Goal: Task Accomplishment & Management: Complete application form

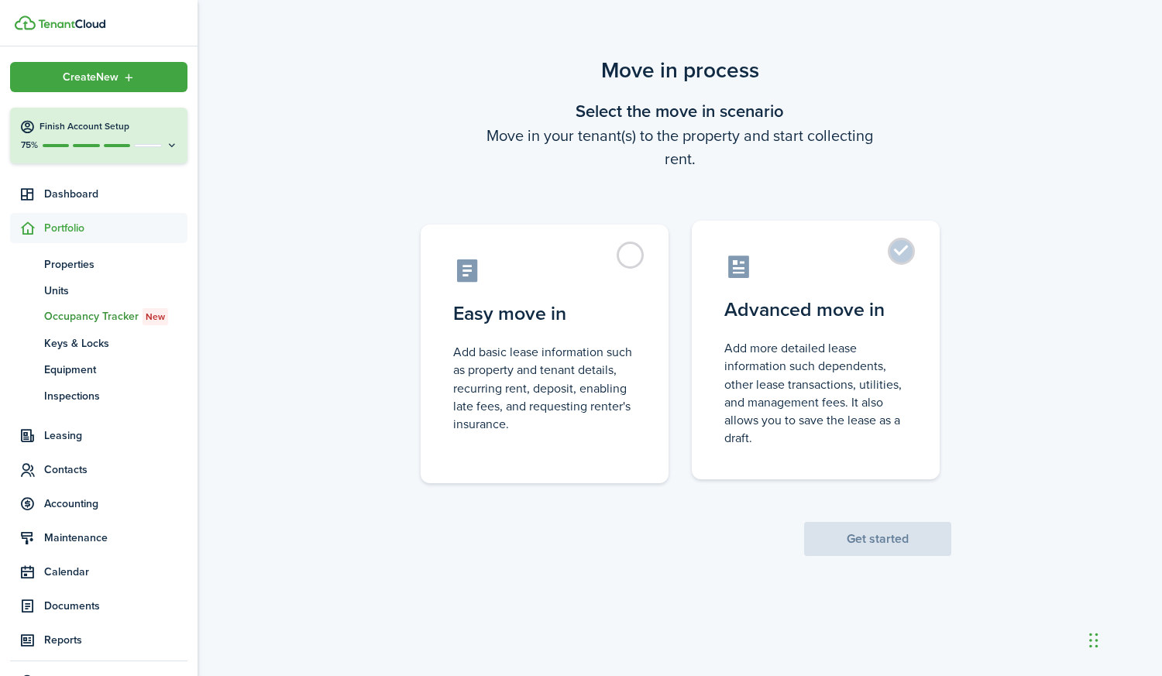
click at [905, 252] on label "Advanced move in Add more detailed lease information such dependents, other lea…" at bounding box center [816, 350] width 248 height 259
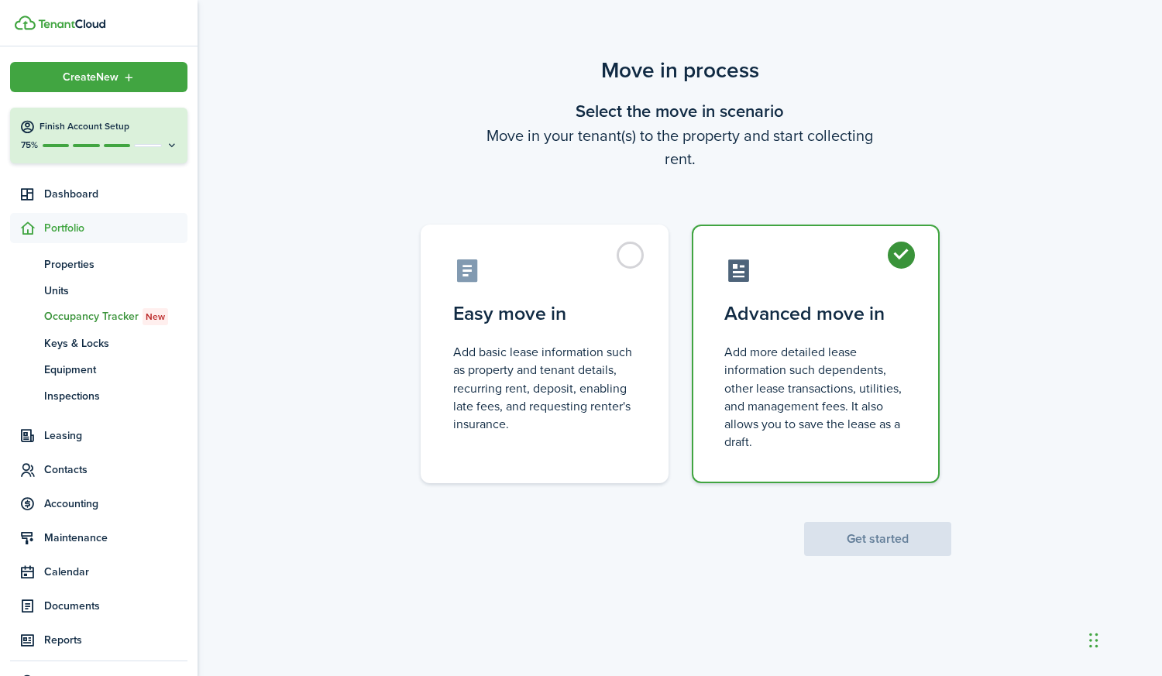
radio input "true"
click at [870, 547] on button "Get started" at bounding box center [877, 539] width 147 height 34
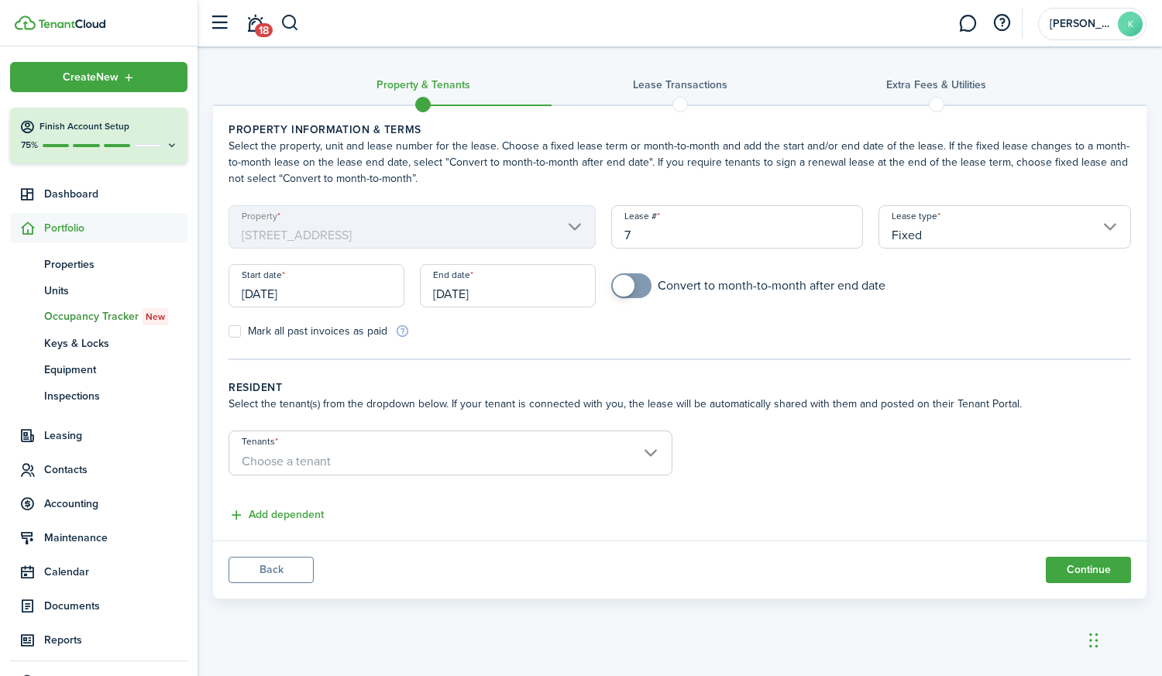
click at [247, 291] on input "[DATE]" at bounding box center [316, 285] width 176 height 43
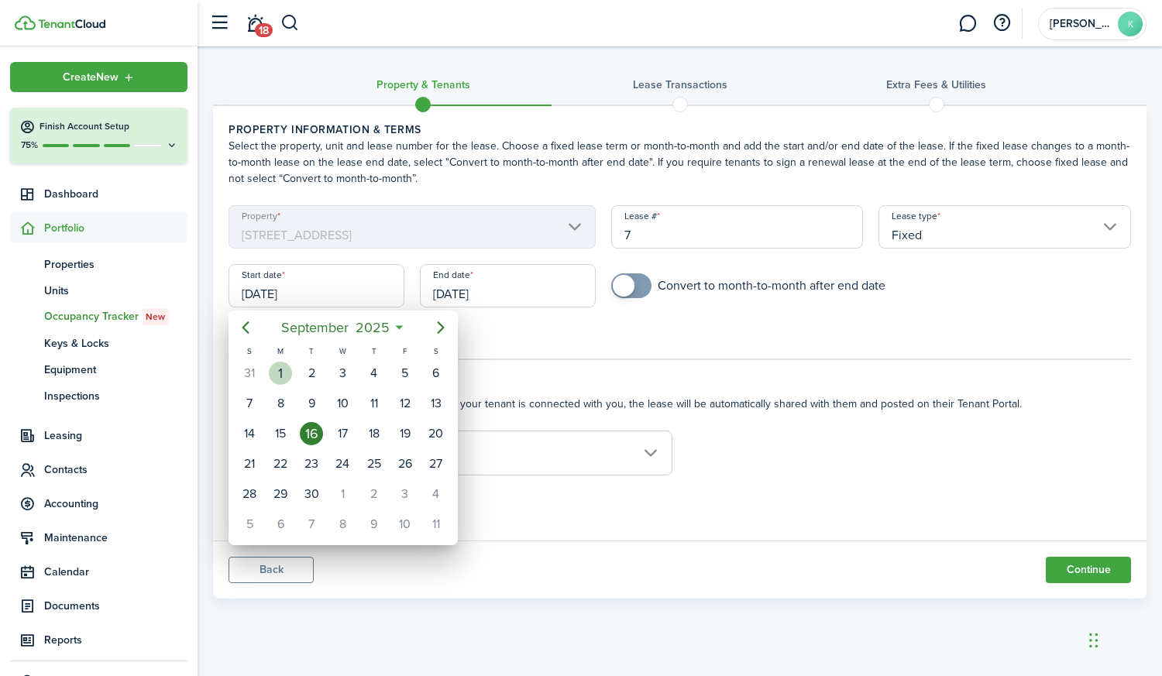
click at [280, 370] on div "1" at bounding box center [280, 373] width 23 height 23
type input "[DATE]"
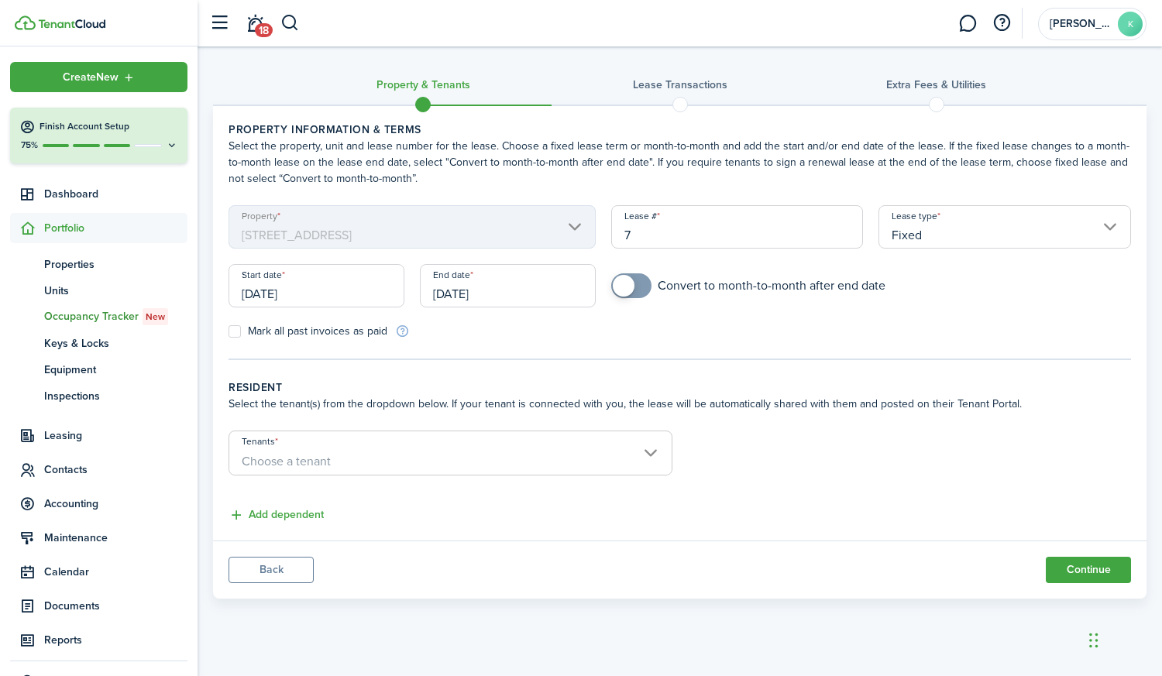
click at [452, 293] on input "[DATE]" at bounding box center [508, 285] width 176 height 43
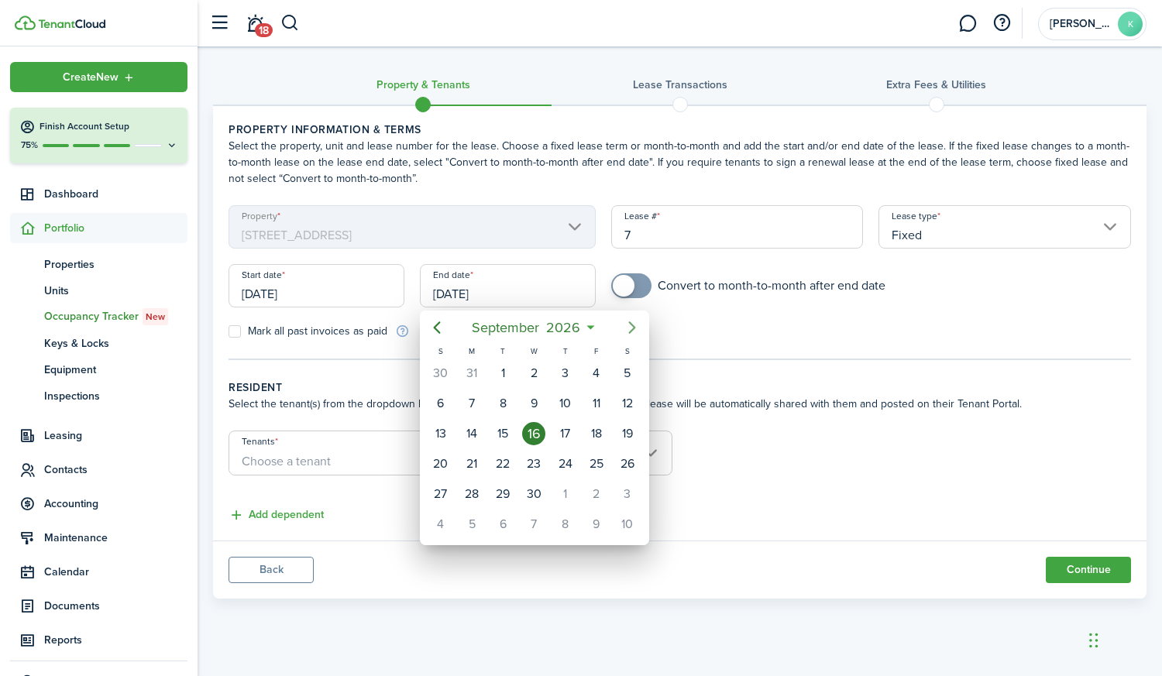
click at [630, 329] on icon "Next page" at bounding box center [632, 327] width 19 height 19
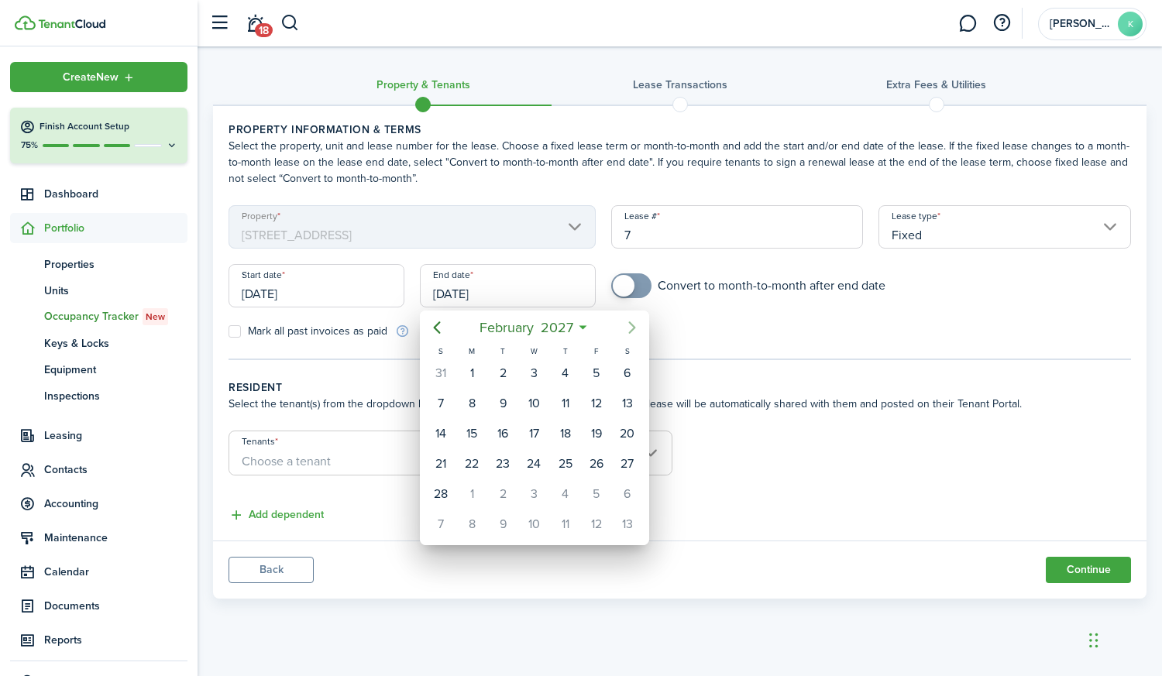
click at [630, 329] on icon "Next page" at bounding box center [632, 327] width 19 height 19
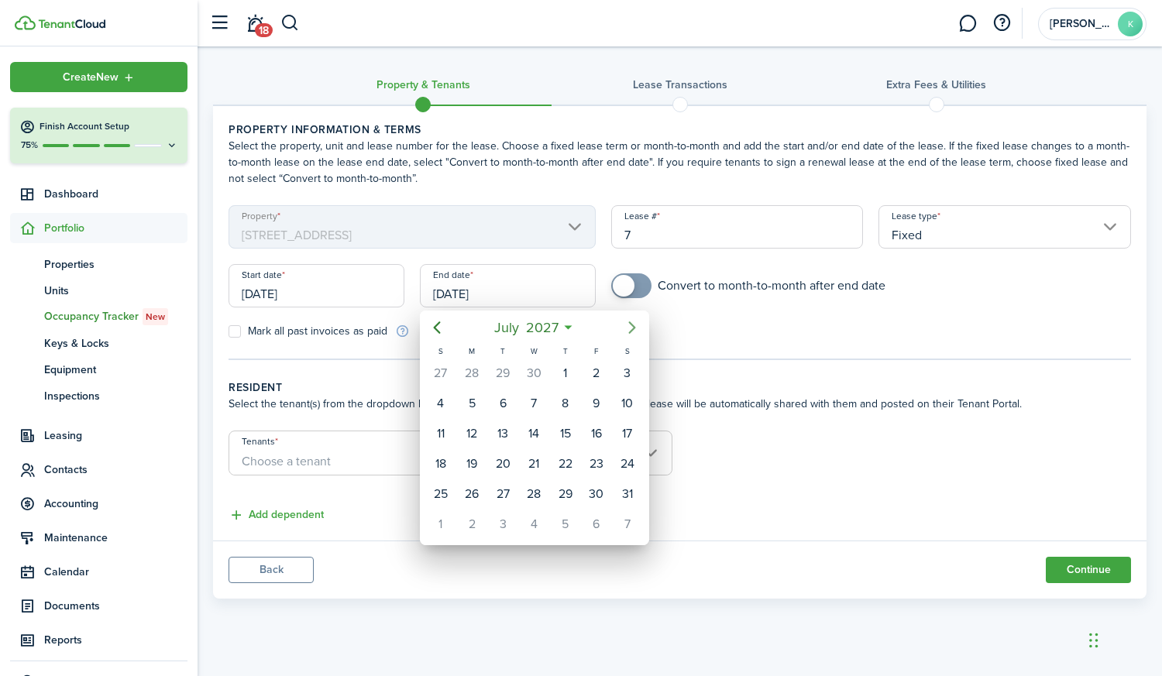
click at [630, 329] on icon "Next page" at bounding box center [632, 327] width 19 height 19
click at [500, 494] on div "31" at bounding box center [502, 493] width 23 height 23
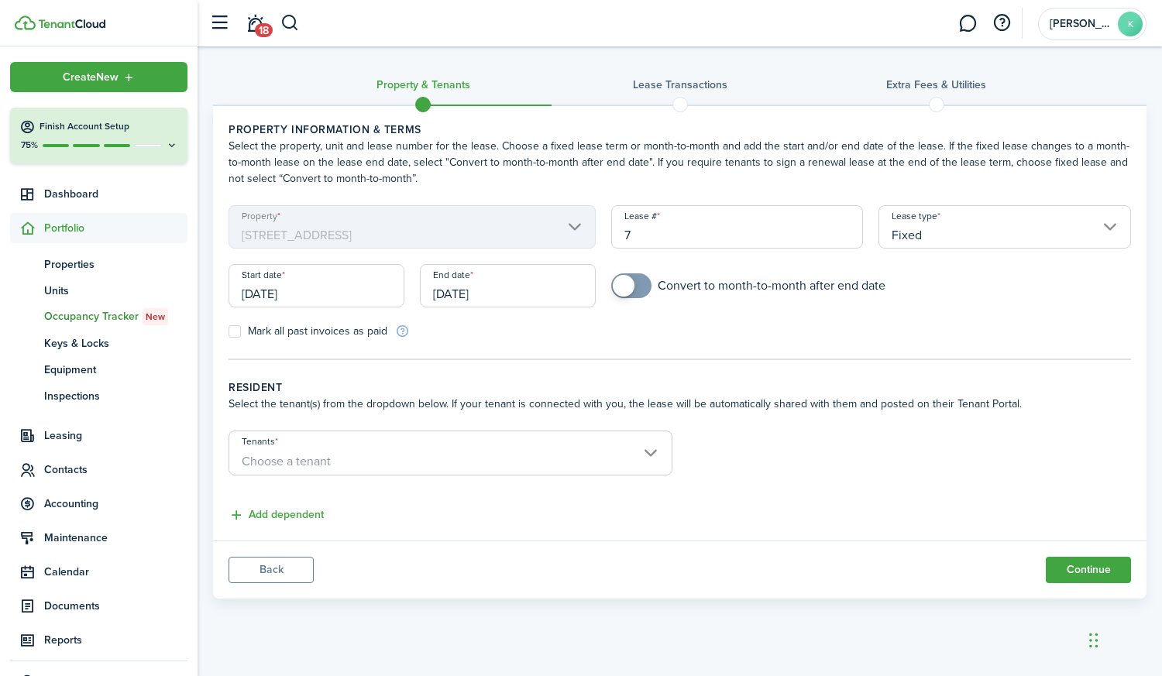
click at [499, 291] on input "[DATE]" at bounding box center [508, 285] width 176 height 43
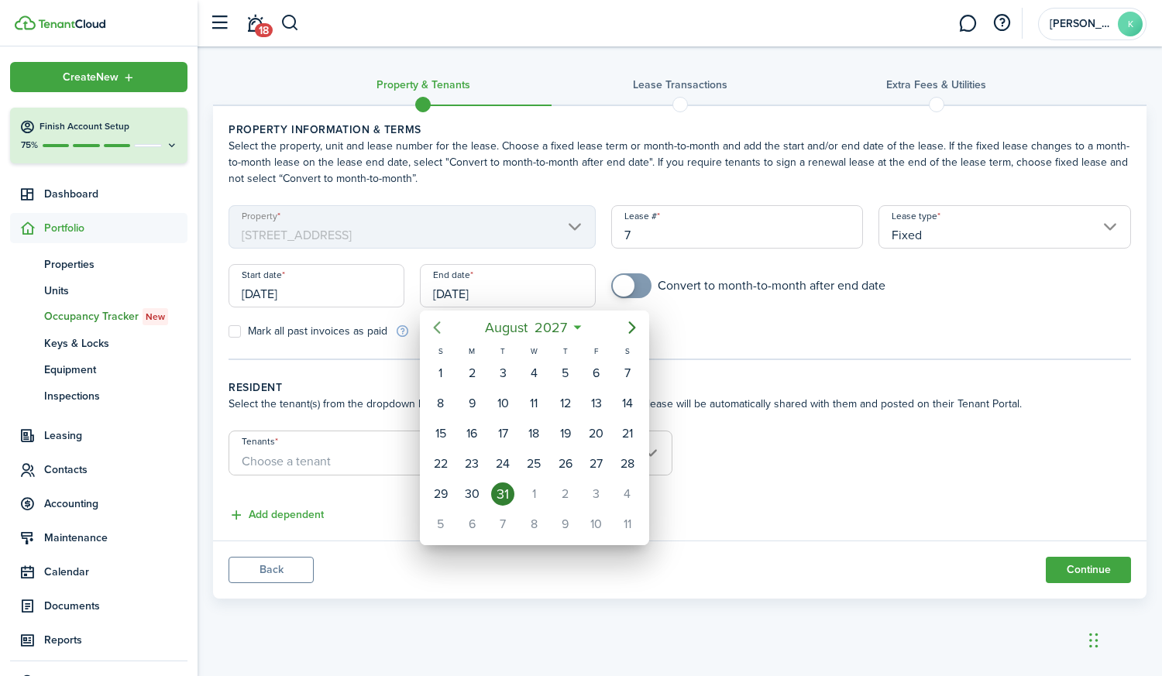
click at [436, 324] on icon "Previous page" at bounding box center [436, 327] width 19 height 19
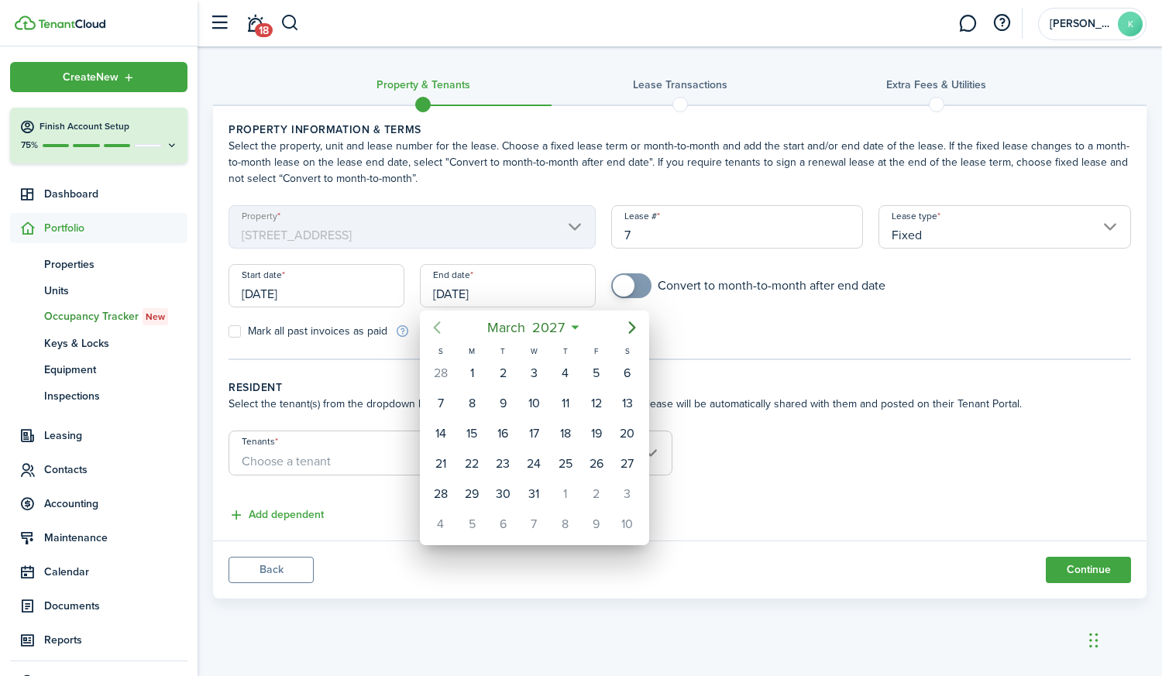
click at [436, 324] on icon "Previous page" at bounding box center [436, 327] width 19 height 19
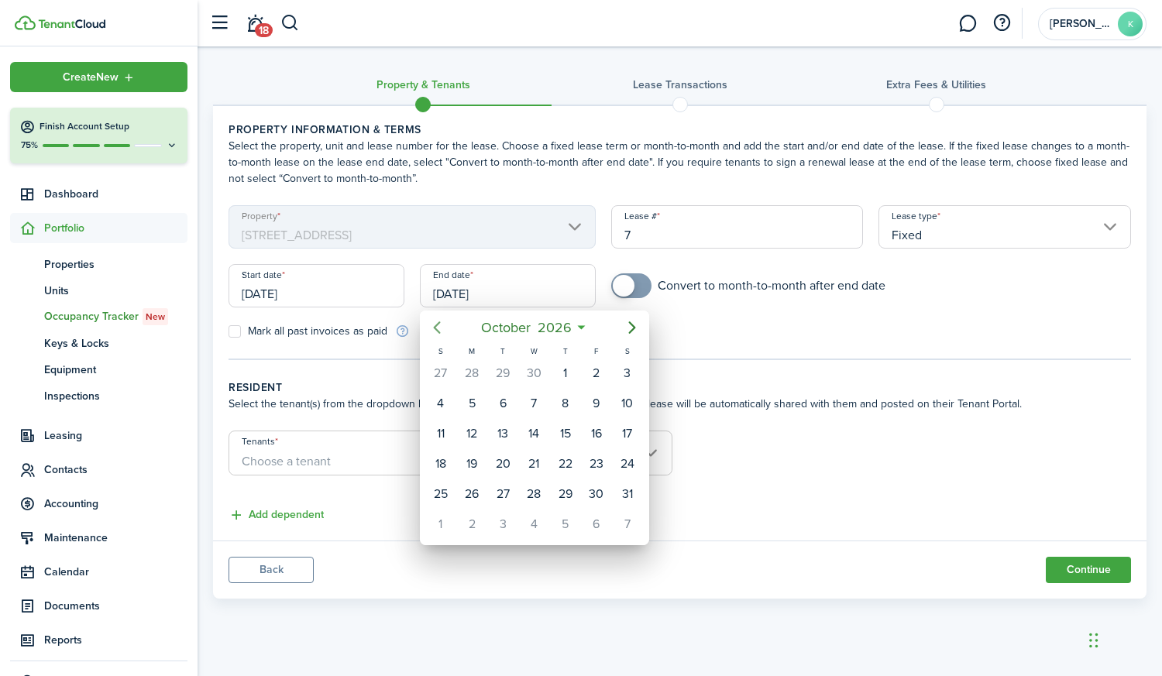
click at [436, 324] on icon "Previous page" at bounding box center [436, 327] width 19 height 19
click at [469, 530] on div "31" at bounding box center [471, 524] width 23 height 23
type input "[DATE]"
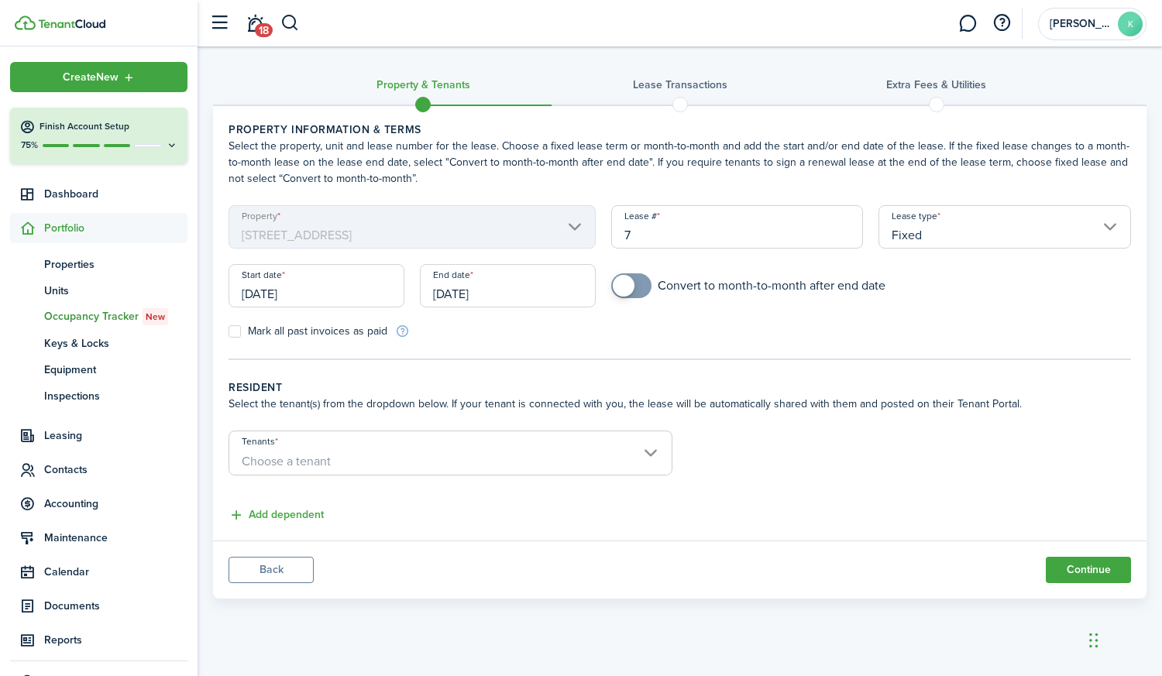
click at [235, 334] on label "Mark all past invoices as paid" at bounding box center [307, 331] width 159 height 12
click at [228, 332] on input "Mark all past invoices as paid" at bounding box center [228, 331] width 1 height 1
checkbox input "true"
click at [651, 450] on span "Choose a tenant" at bounding box center [450, 461] width 442 height 26
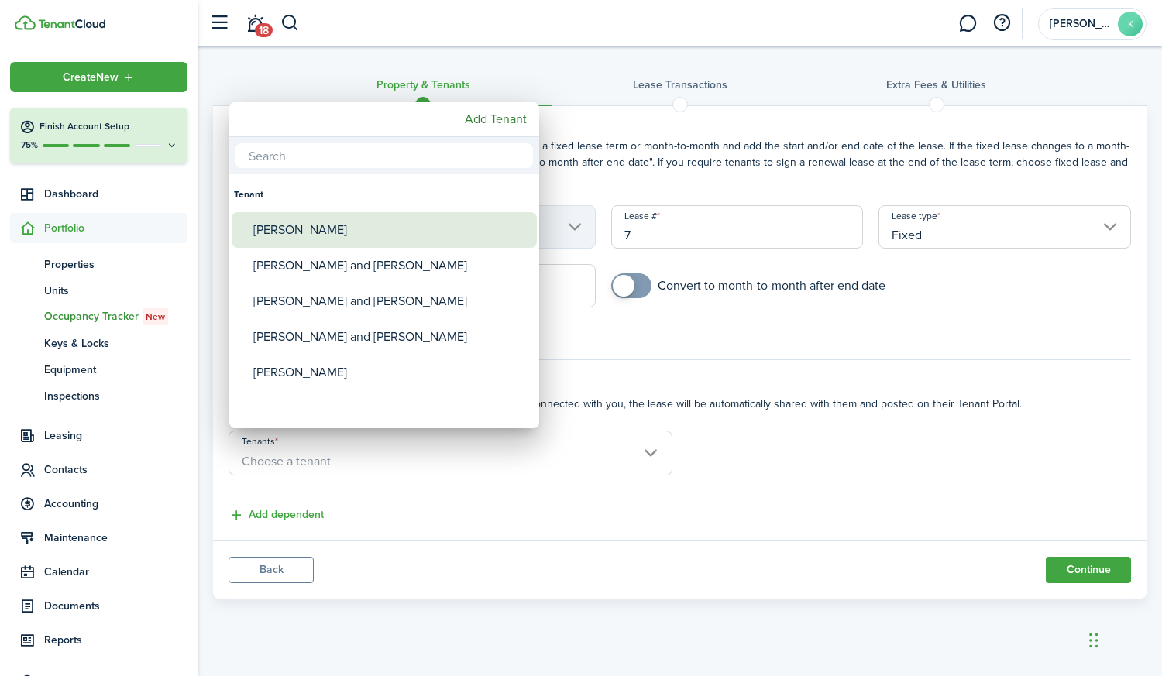
click at [345, 229] on div "[PERSON_NAME]" at bounding box center [390, 230] width 274 height 36
type input "[PERSON_NAME]"
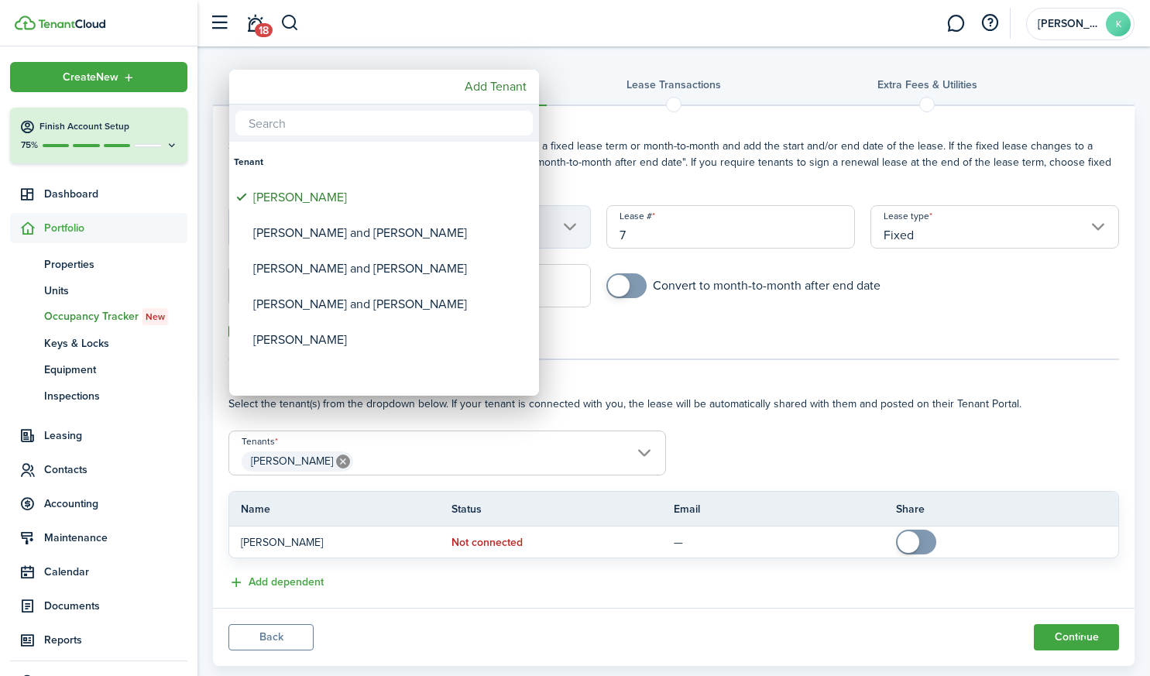
scroll to position [33, 0]
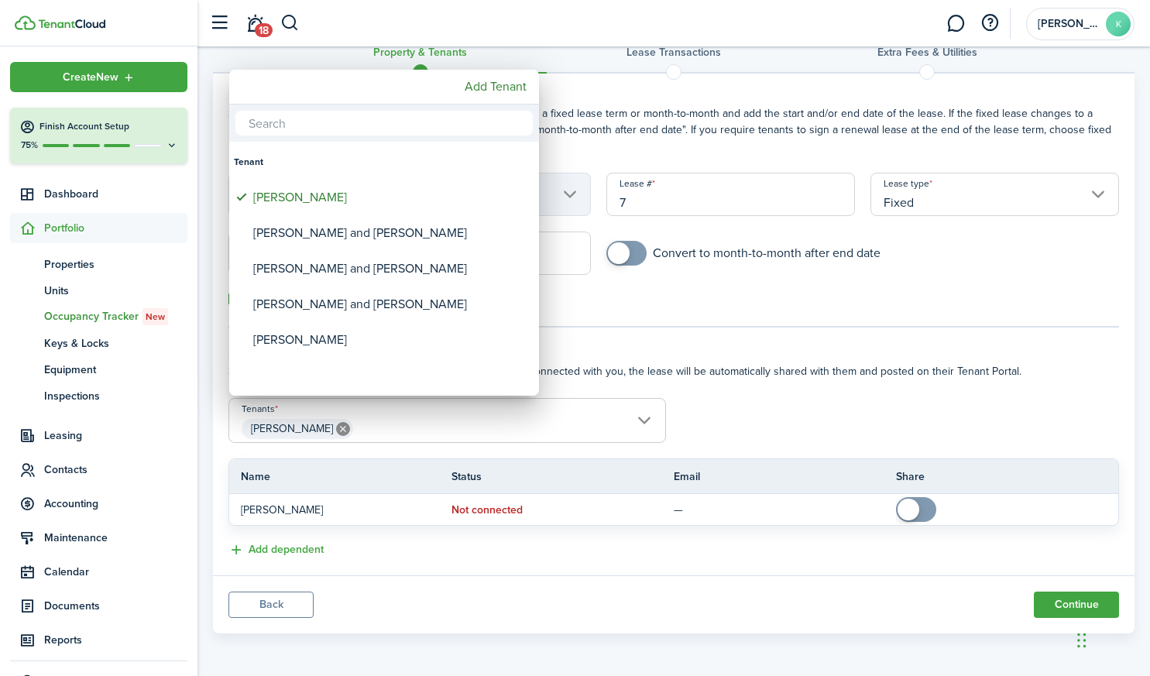
click at [860, 413] on div at bounding box center [575, 338] width 1398 height 924
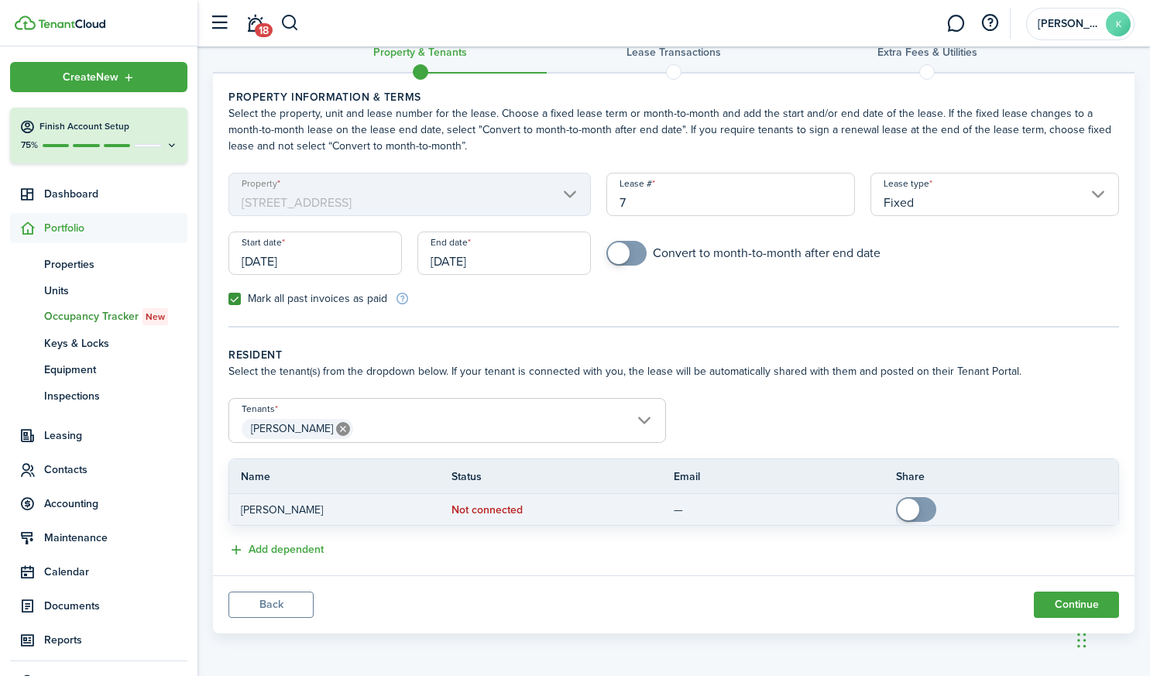
click at [908, 508] on span at bounding box center [909, 510] width 22 height 22
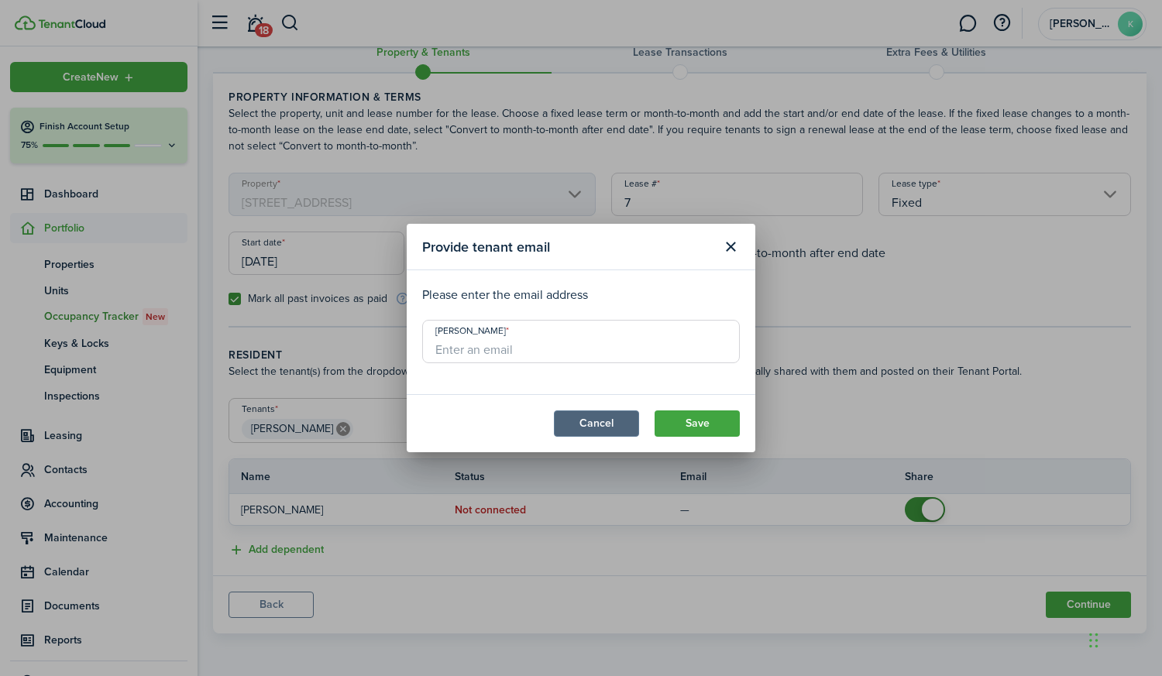
click at [600, 433] on button "Cancel" at bounding box center [596, 423] width 85 height 26
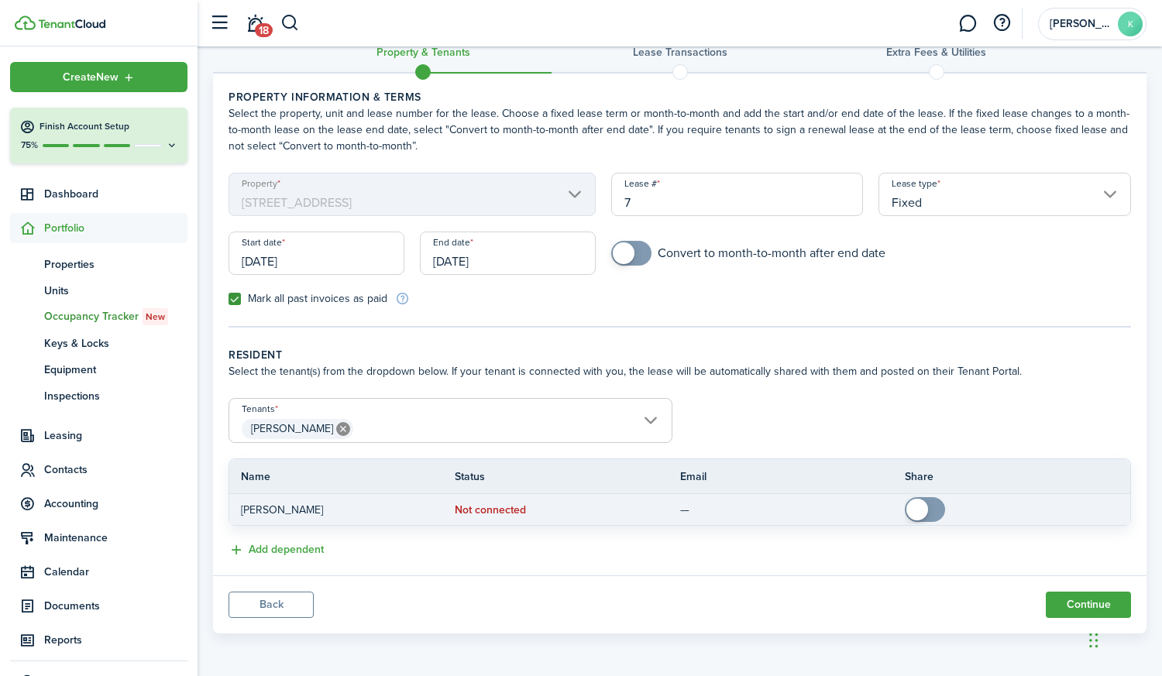
checkbox input "false"
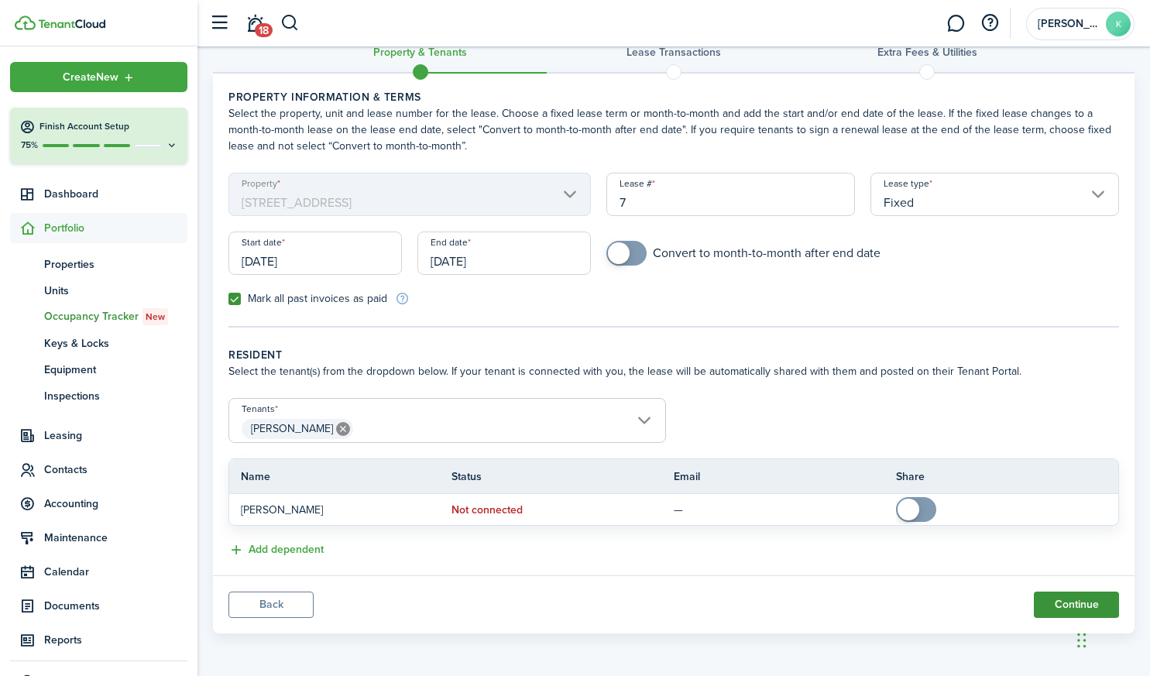
click at [1061, 609] on button "Continue" at bounding box center [1076, 605] width 85 height 26
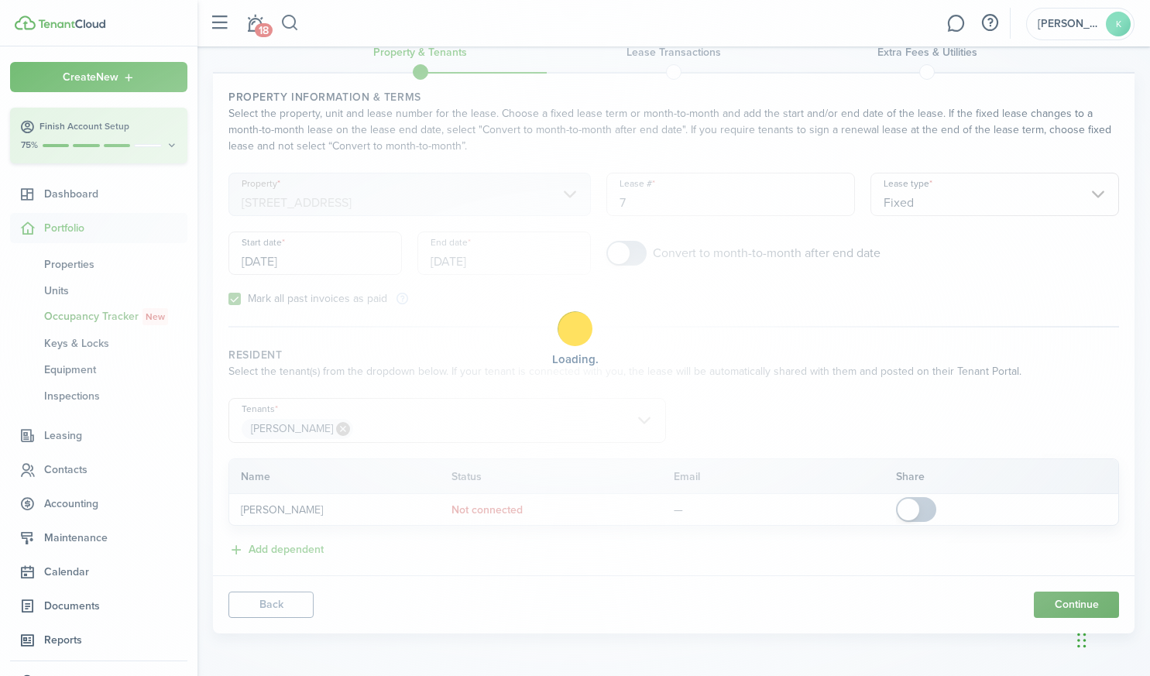
click at [1061, 609] on div "Loading" at bounding box center [575, 338] width 1150 height 676
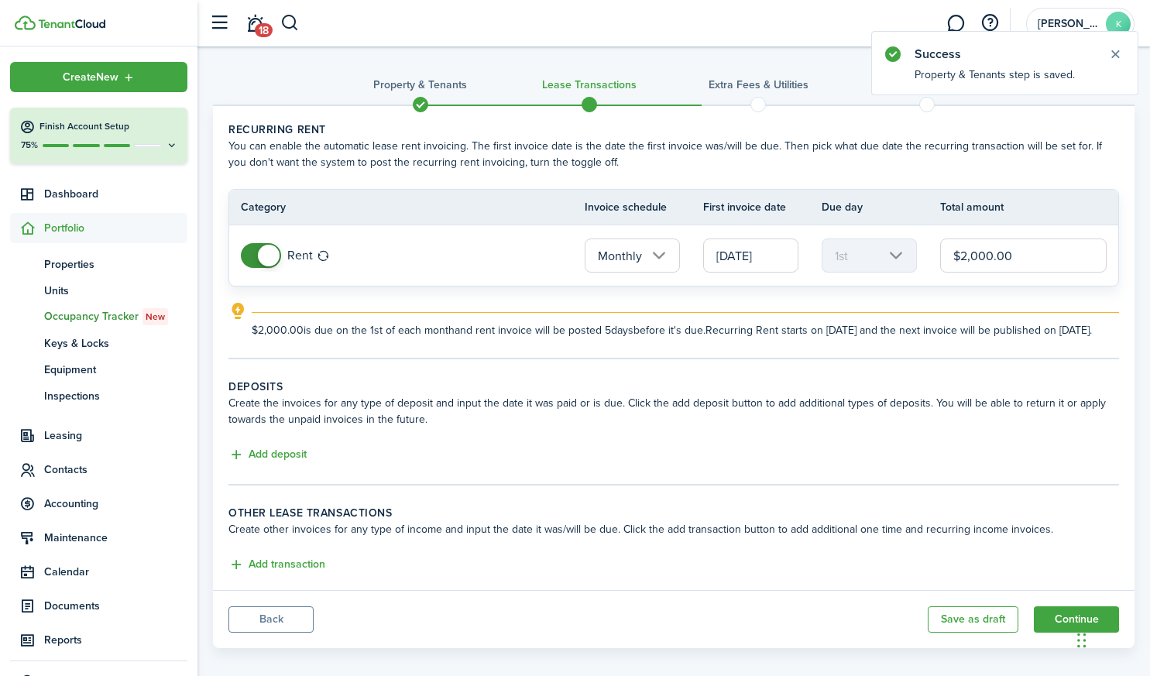
click at [1027, 258] on input "$2,000.00" at bounding box center [1023, 256] width 166 height 34
click at [1027, 258] on input "$2" at bounding box center [1023, 256] width 166 height 34
type input "$2,200.00"
click at [263, 464] on button "Add deposit" at bounding box center [267, 455] width 78 height 18
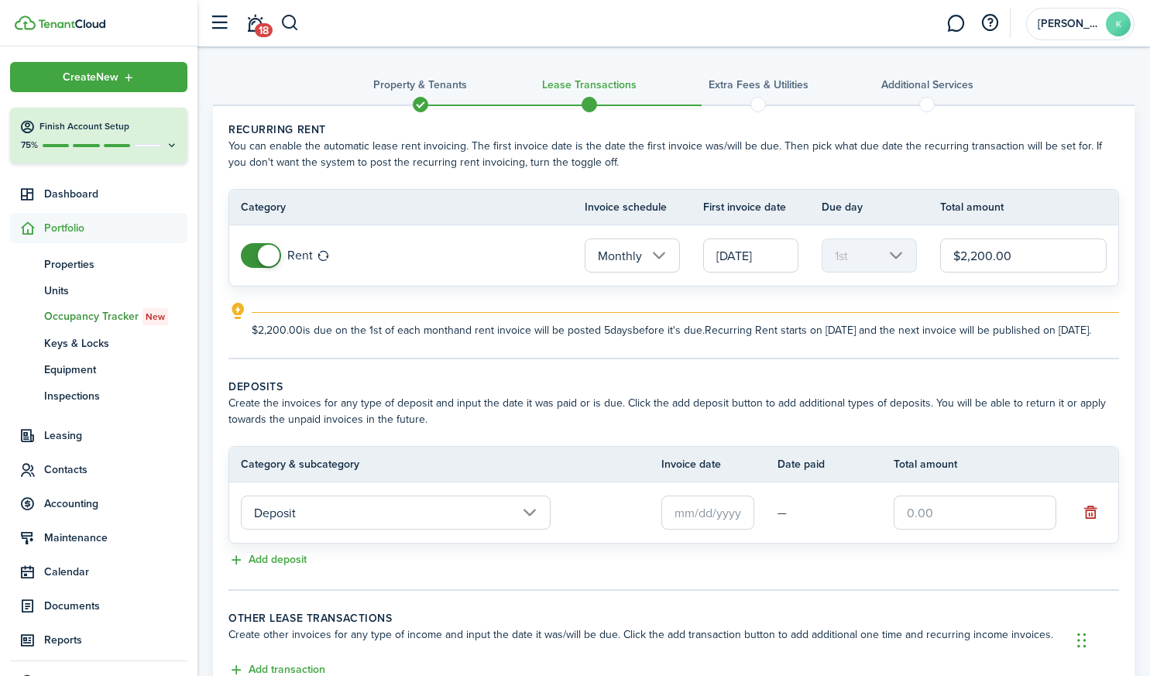
click at [692, 530] on input "text" at bounding box center [707, 513] width 93 height 34
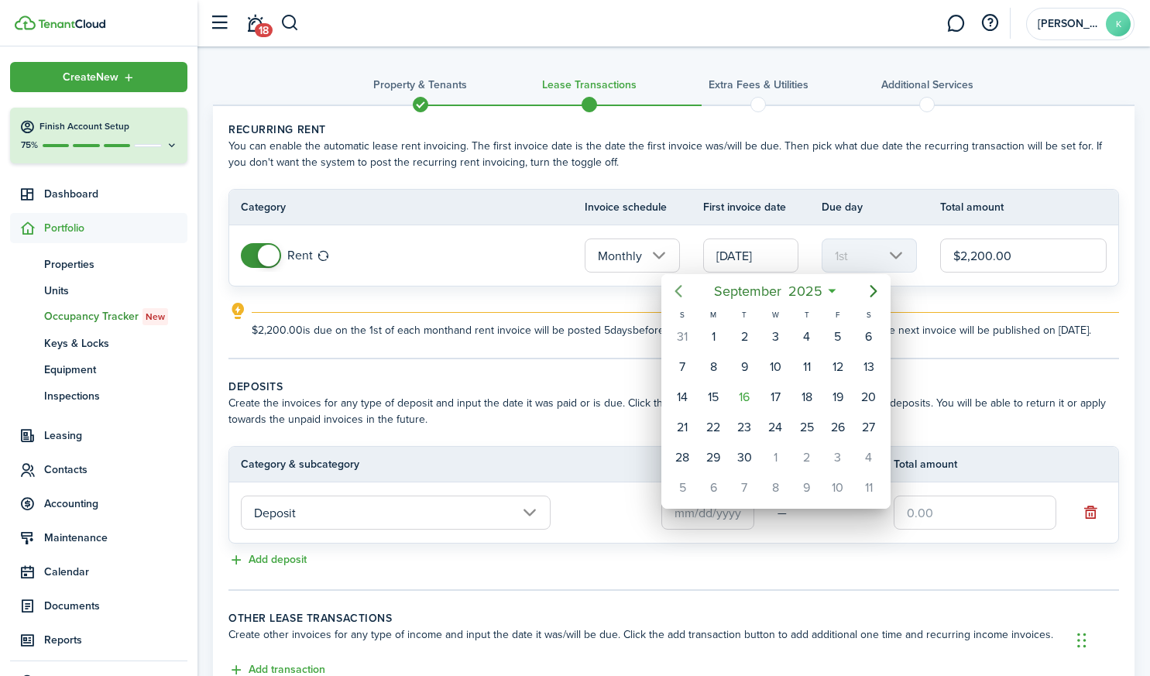
click at [680, 293] on icon "Previous page" at bounding box center [678, 291] width 19 height 19
click at [685, 427] on div "17" at bounding box center [682, 427] width 23 height 23
type input "[DATE]"
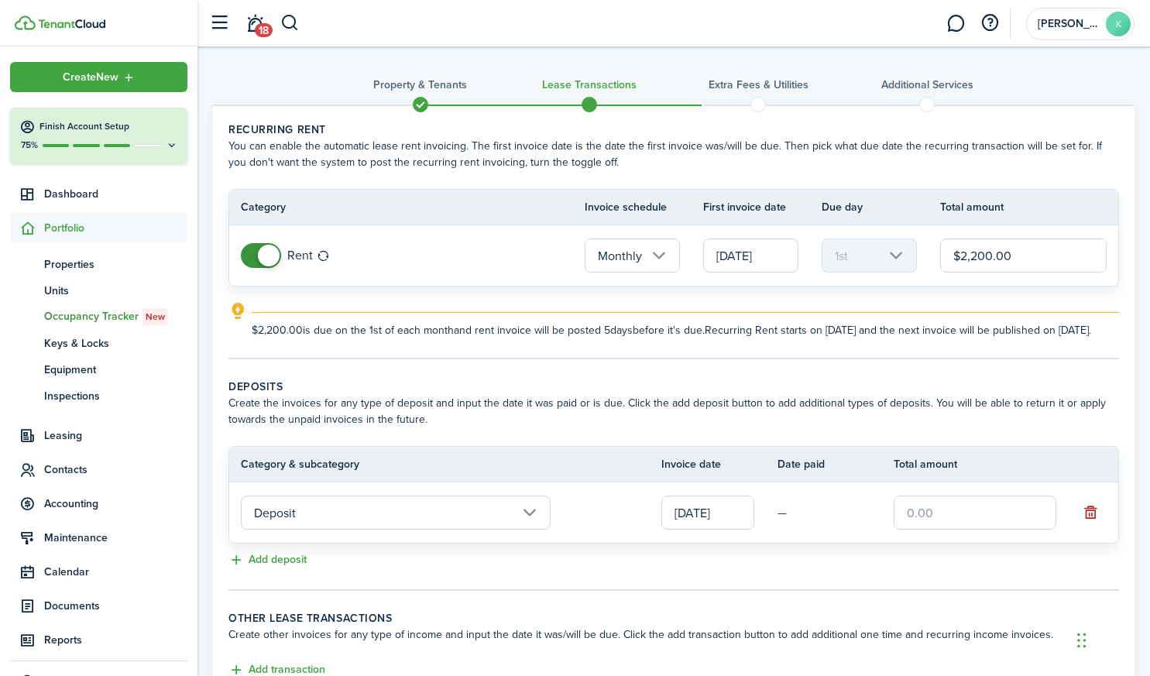
click at [954, 527] on input "text" at bounding box center [975, 513] width 163 height 34
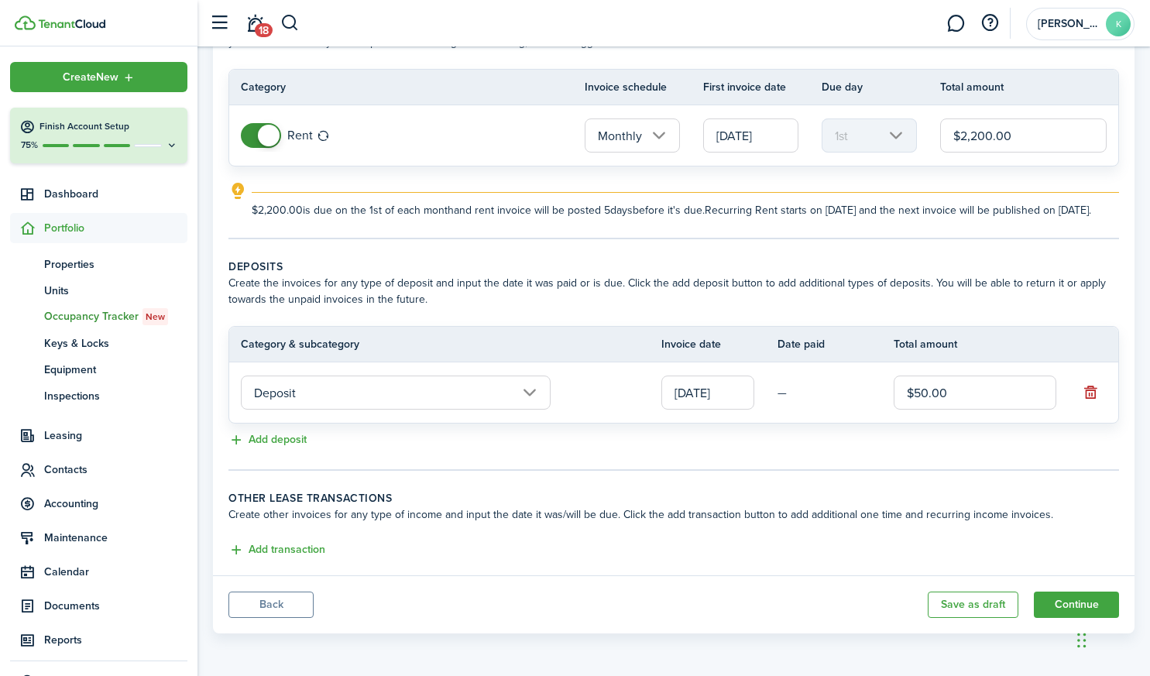
scroll to position [136, 0]
type input "$50.00"
click at [1061, 599] on button "Continue" at bounding box center [1076, 605] width 85 height 26
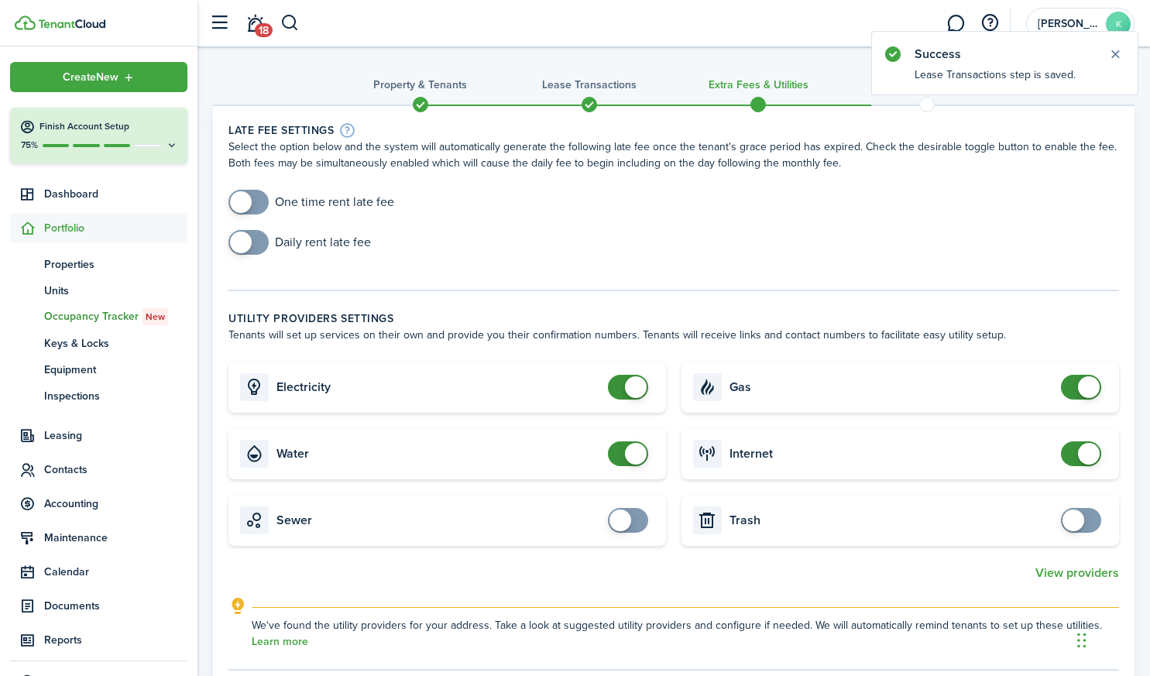
checkbox input "true"
click at [252, 200] on span at bounding box center [248, 202] width 15 height 25
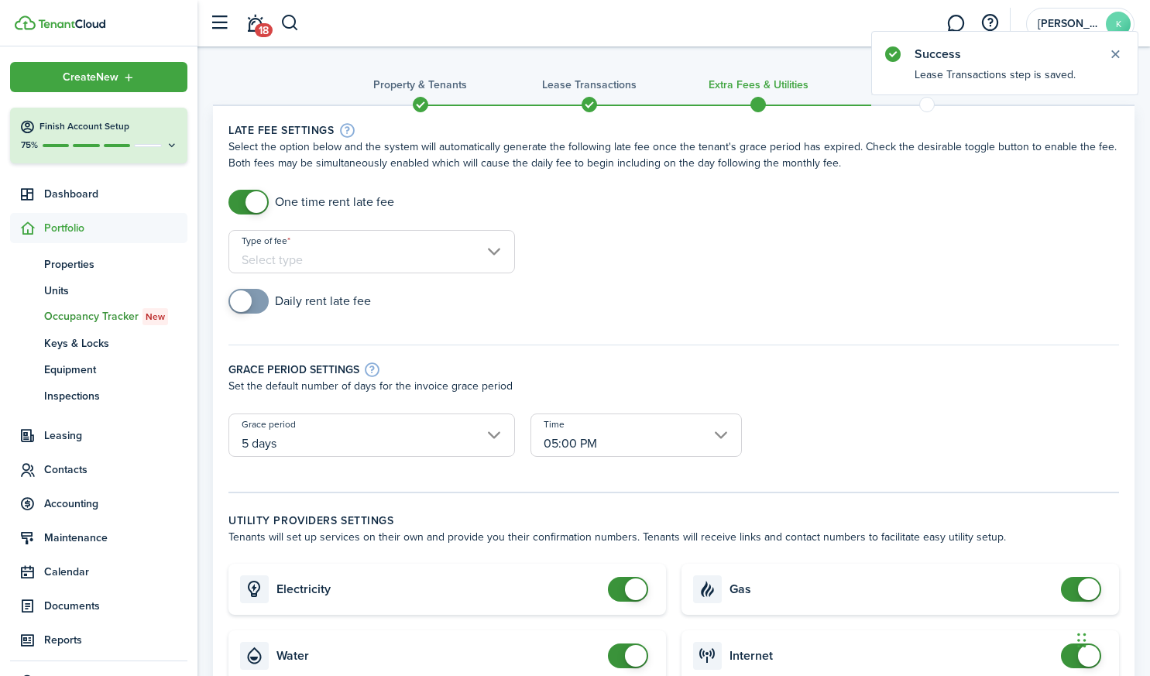
click at [326, 249] on input "Type of fee" at bounding box center [371, 251] width 287 height 43
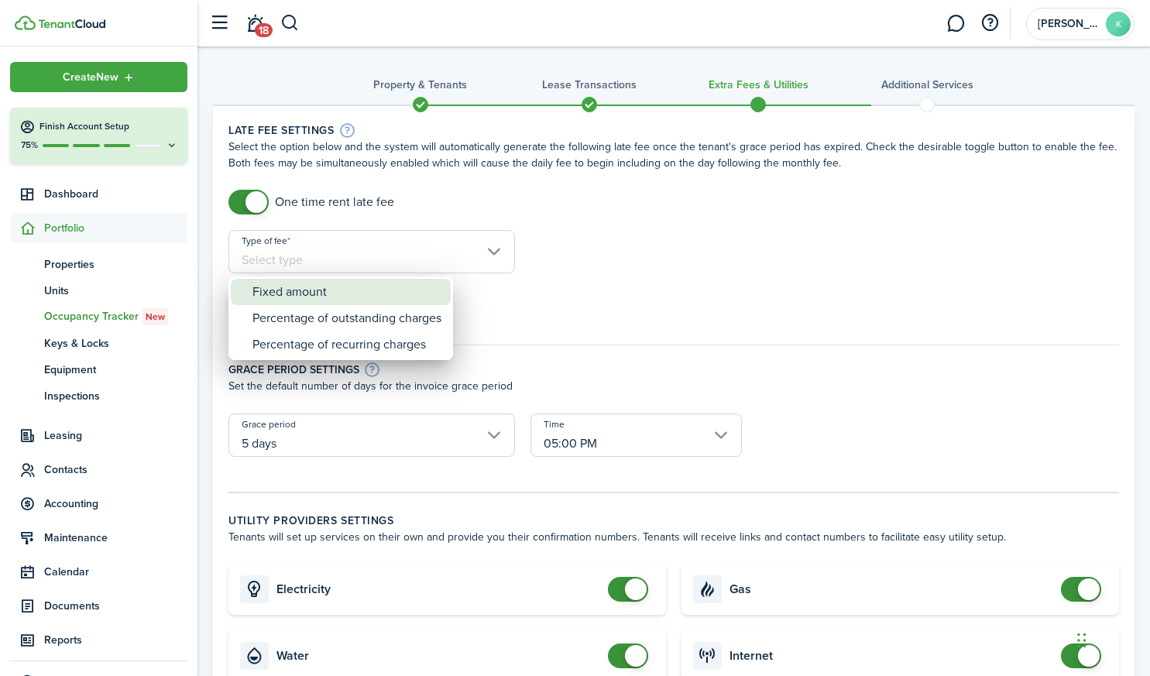
click at [321, 289] on div "Fixed amount" at bounding box center [346, 292] width 189 height 26
type input "Fixed amount"
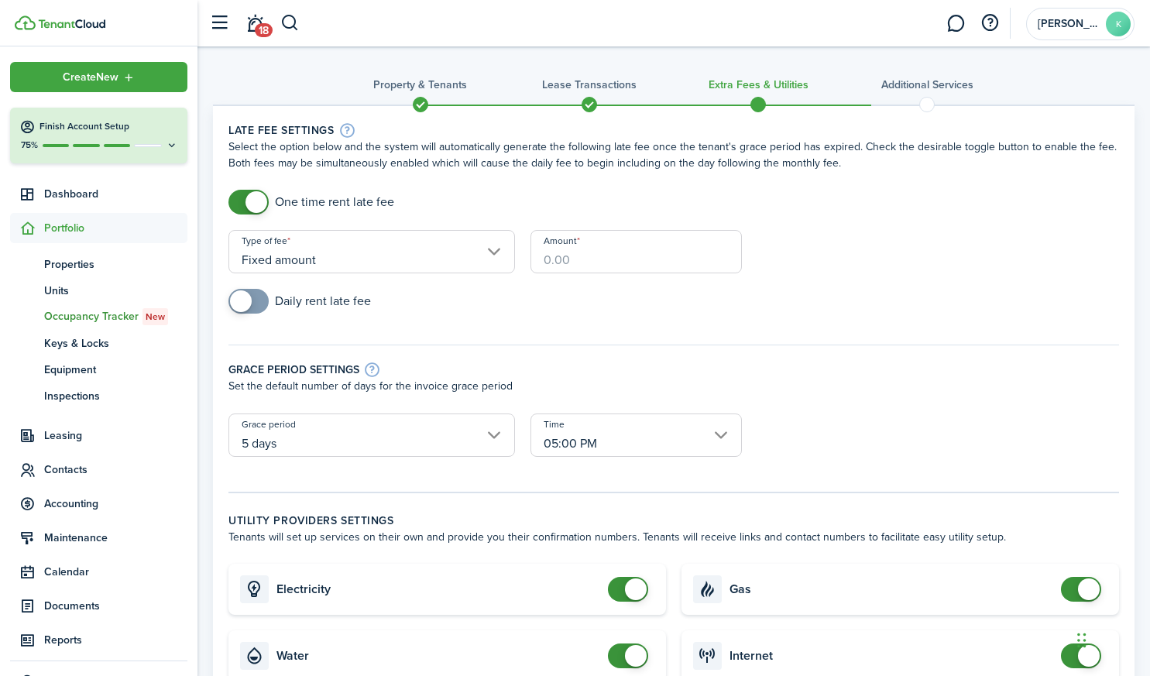
click at [575, 263] on input "Amount" at bounding box center [635, 251] width 211 height 43
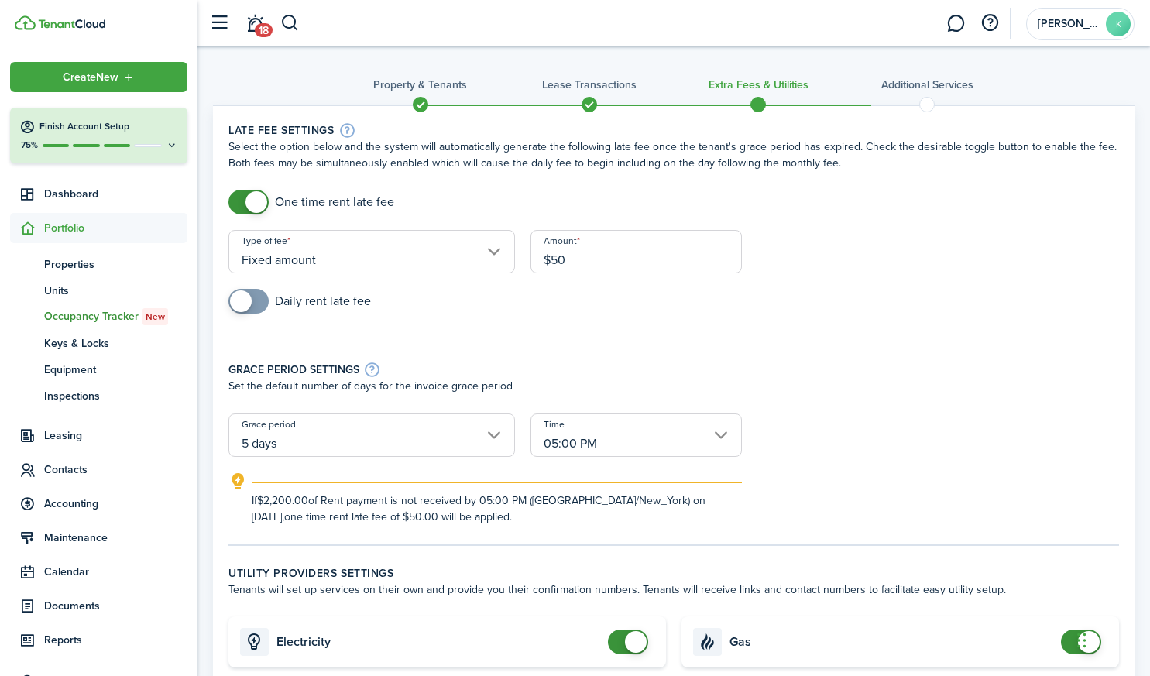
type input "$50.00"
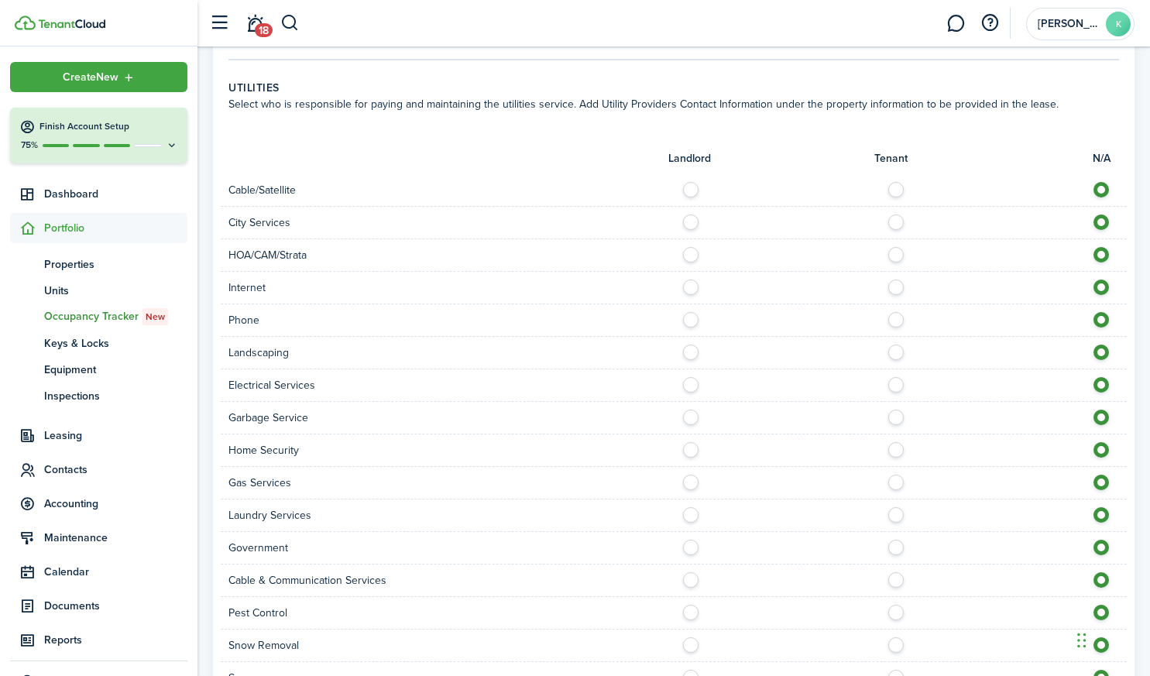
scroll to position [1032, 0]
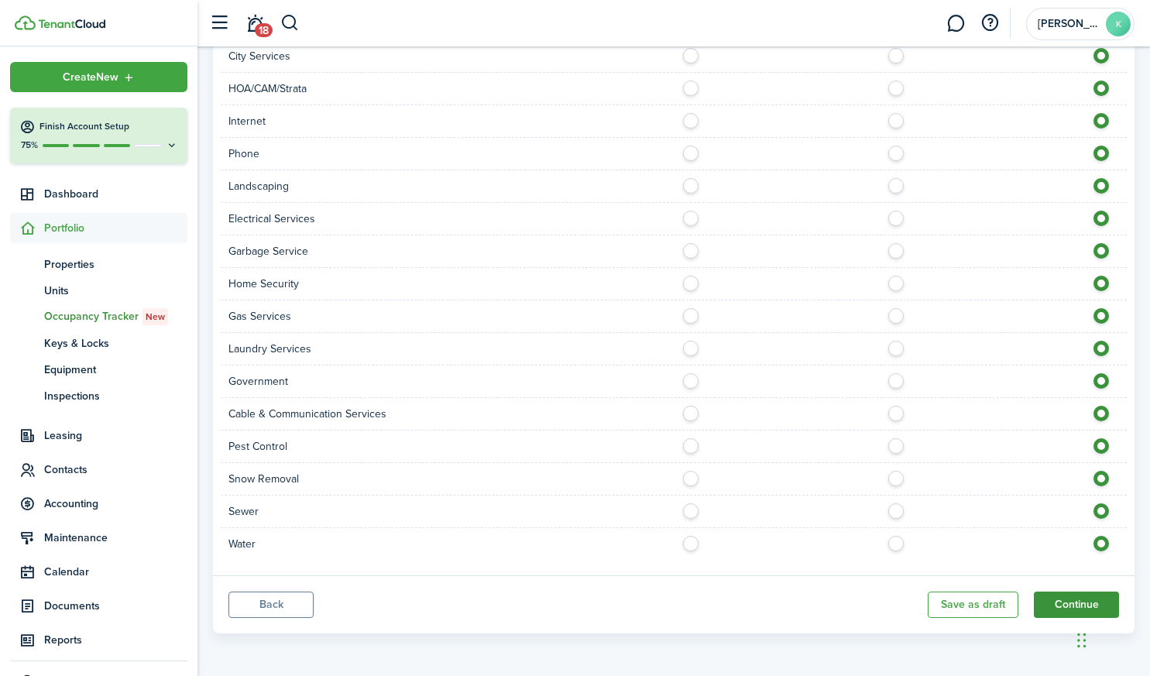
click at [1070, 606] on button "Continue" at bounding box center [1076, 605] width 85 height 26
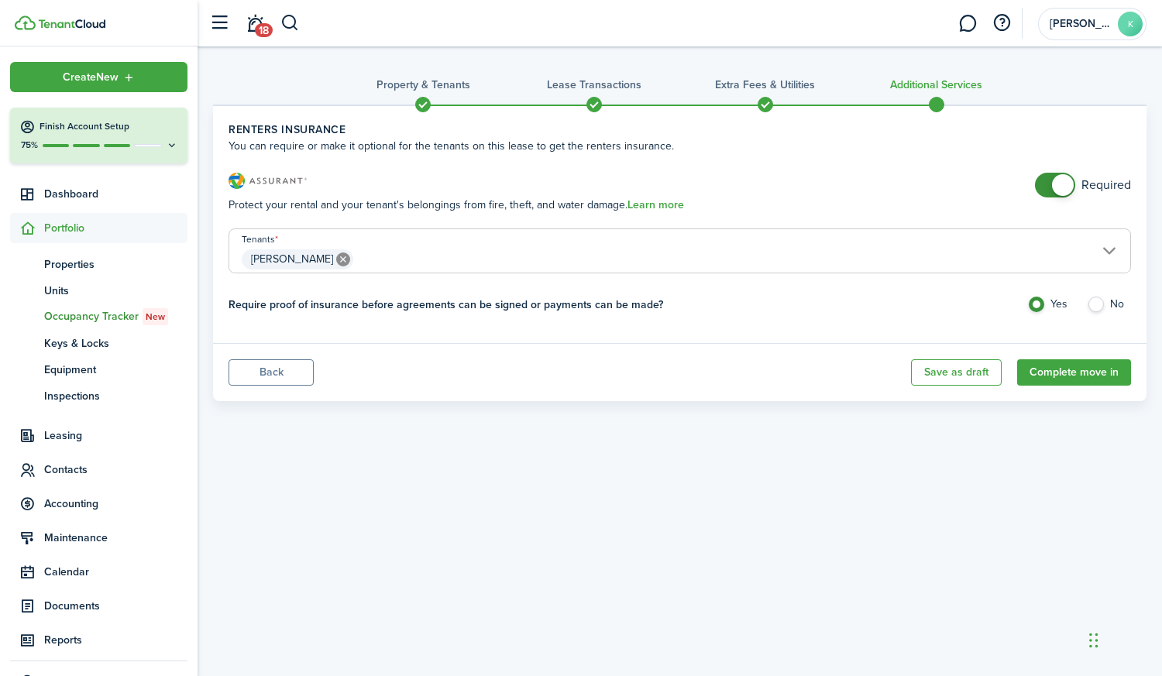
checkbox input "false"
click at [1053, 185] on span at bounding box center [1063, 185] width 22 height 22
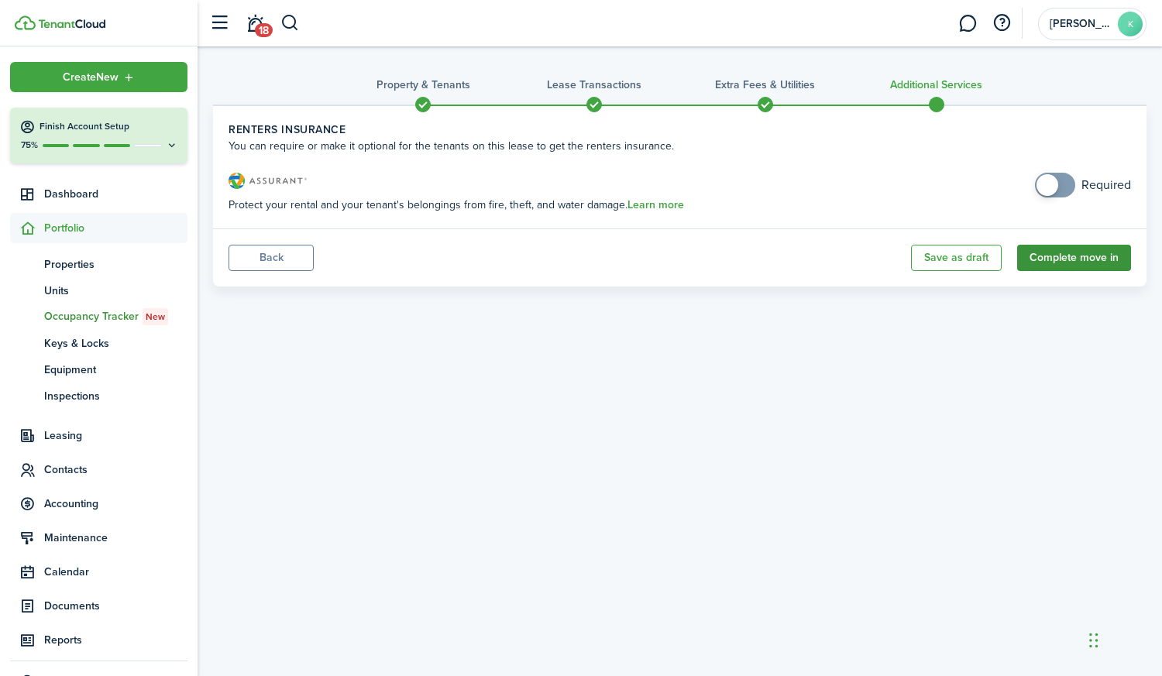
click at [1083, 259] on button "Complete move in" at bounding box center [1074, 258] width 114 height 26
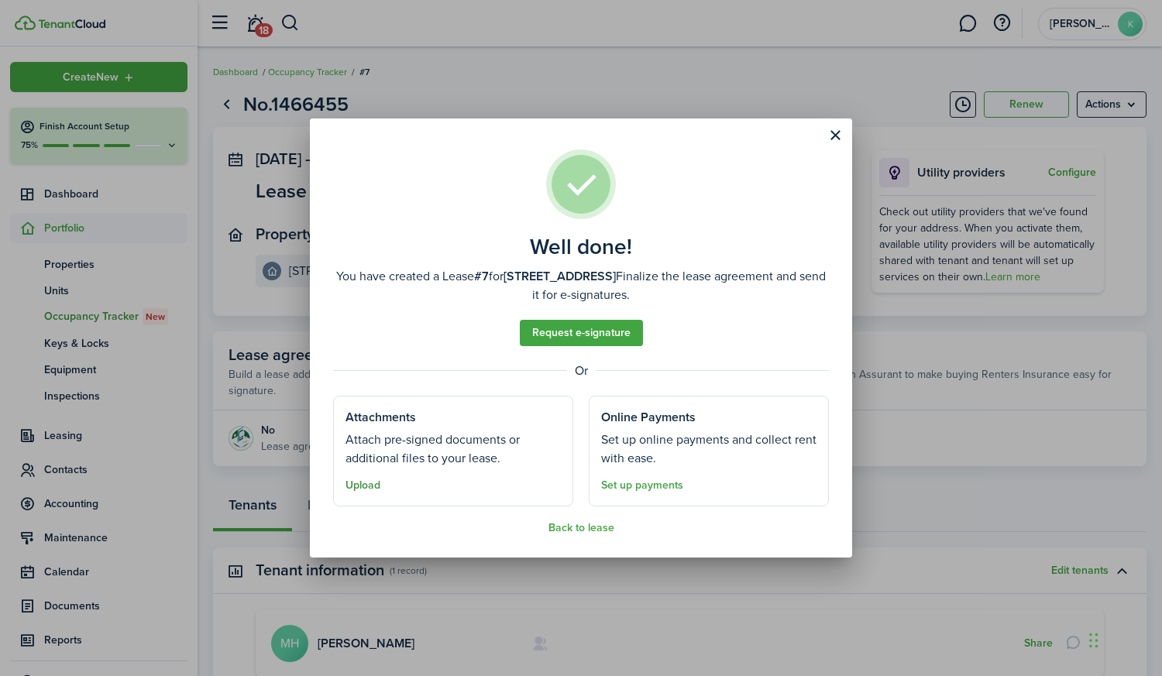
click at [367, 486] on button "Upload" at bounding box center [362, 485] width 35 height 12
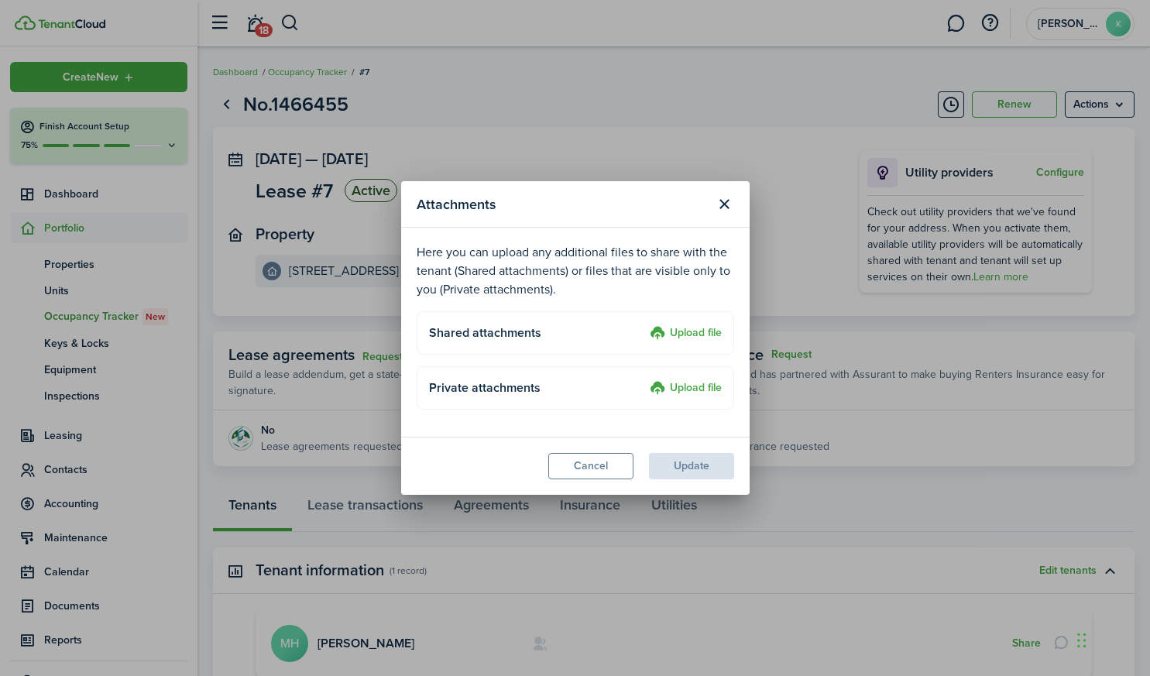
click at [675, 388] on label "Upload file" at bounding box center [686, 388] width 72 height 19
click at [644, 379] on input "Upload file" at bounding box center [644, 379] width 0 height 0
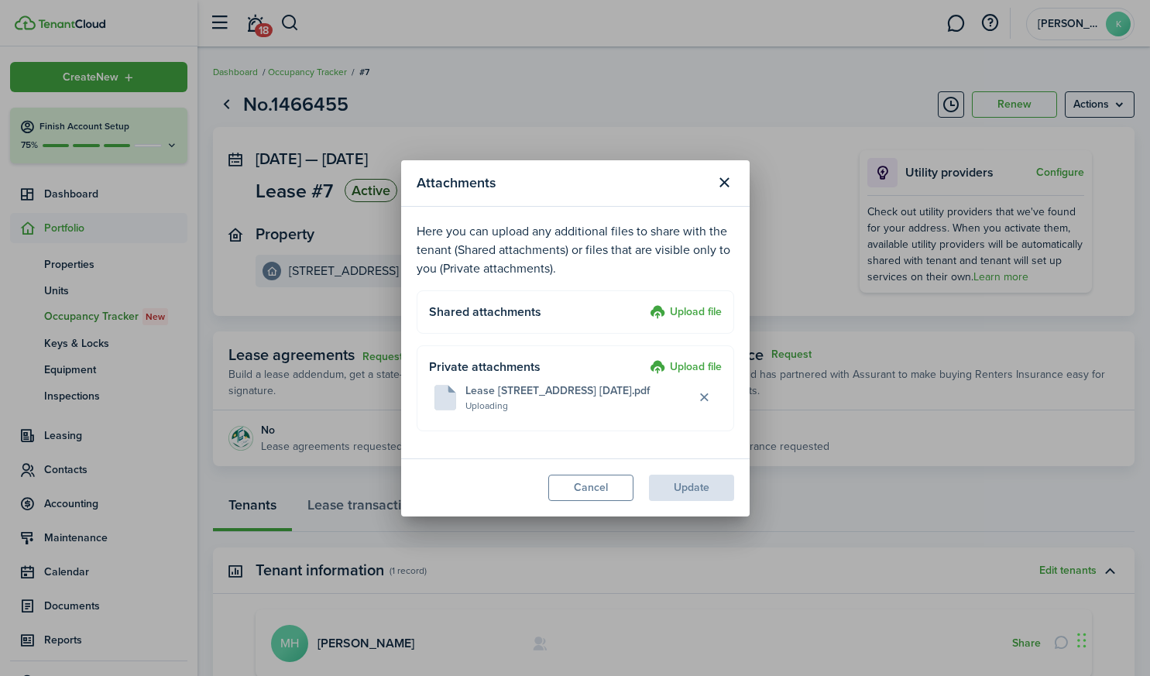
click at [700, 486] on modal-footer "Cancel Update" at bounding box center [575, 487] width 348 height 58
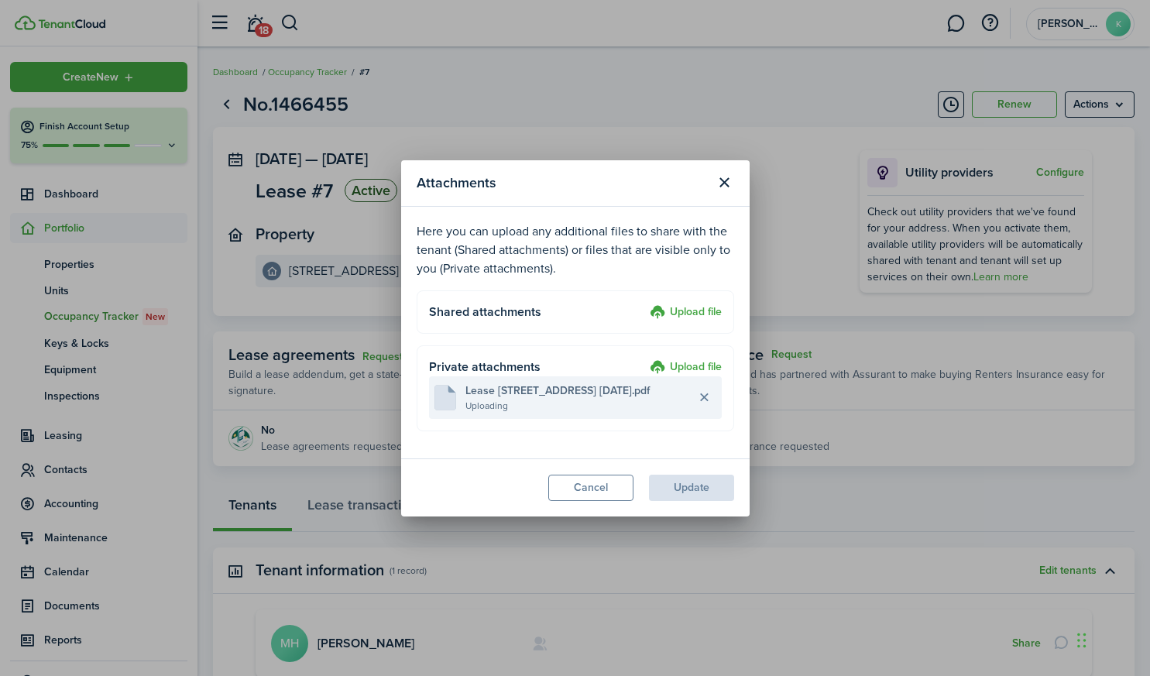
click at [561, 390] on file-name "Lease [STREET_ADDRESS] [DATE].pdf" at bounding box center [578, 391] width 226 height 16
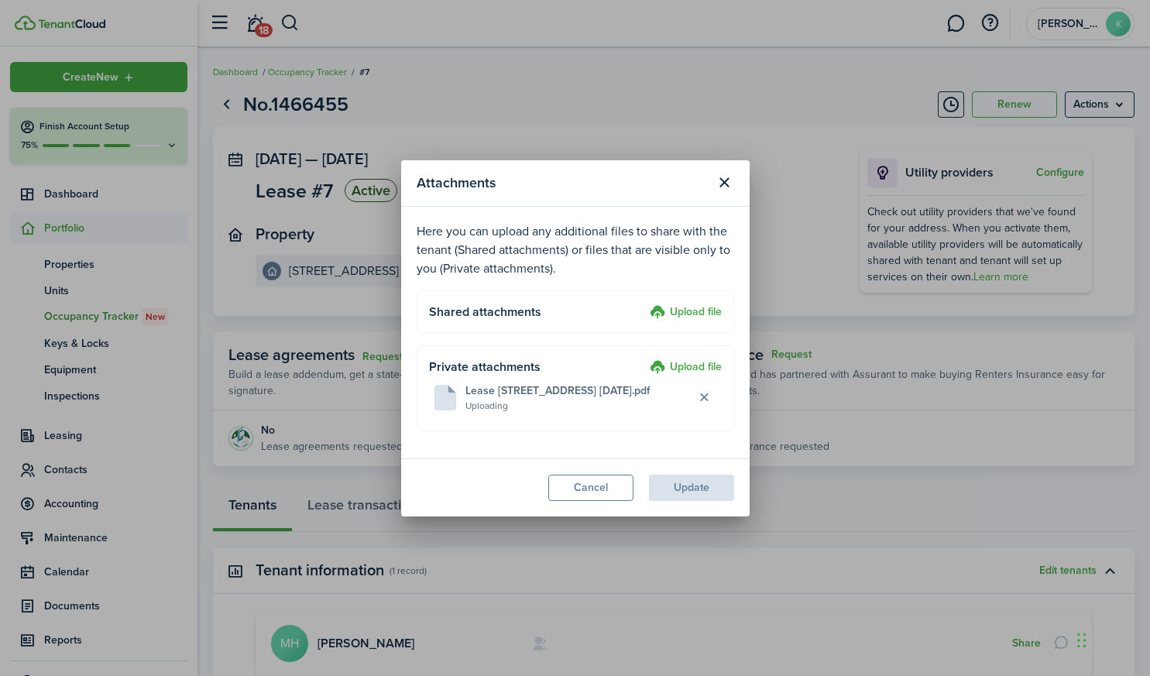
click at [695, 489] on modal-footer "Cancel Update" at bounding box center [575, 487] width 348 height 58
click at [724, 183] on button "Close modal" at bounding box center [725, 183] width 26 height 26
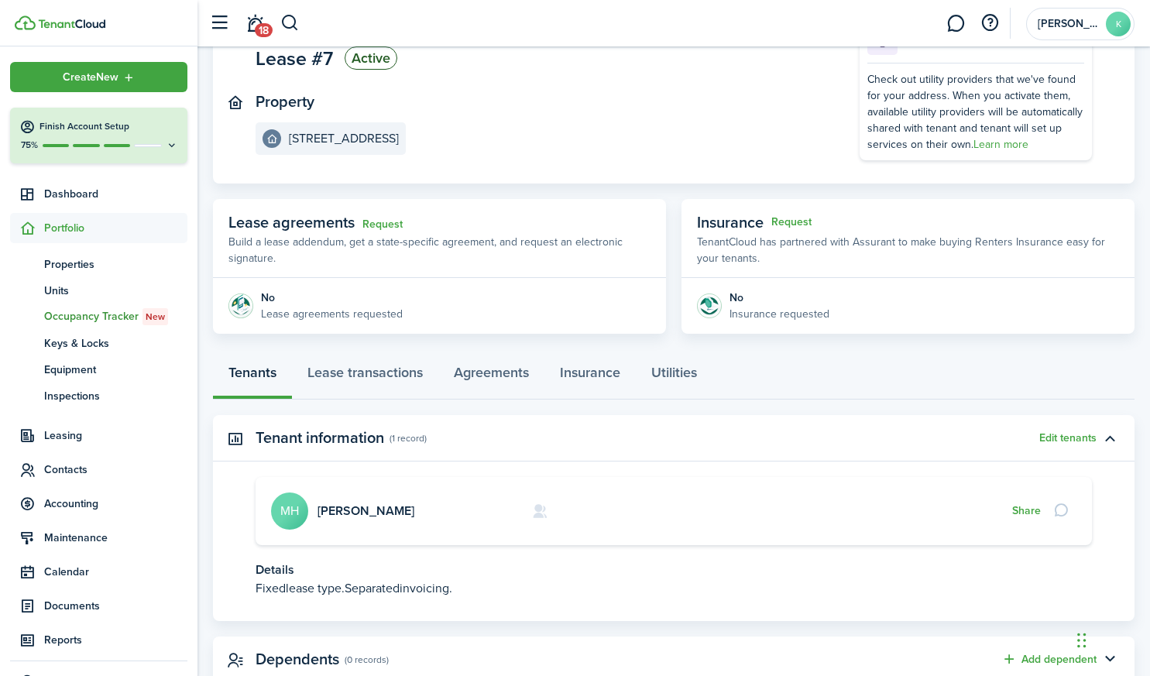
scroll to position [127, 0]
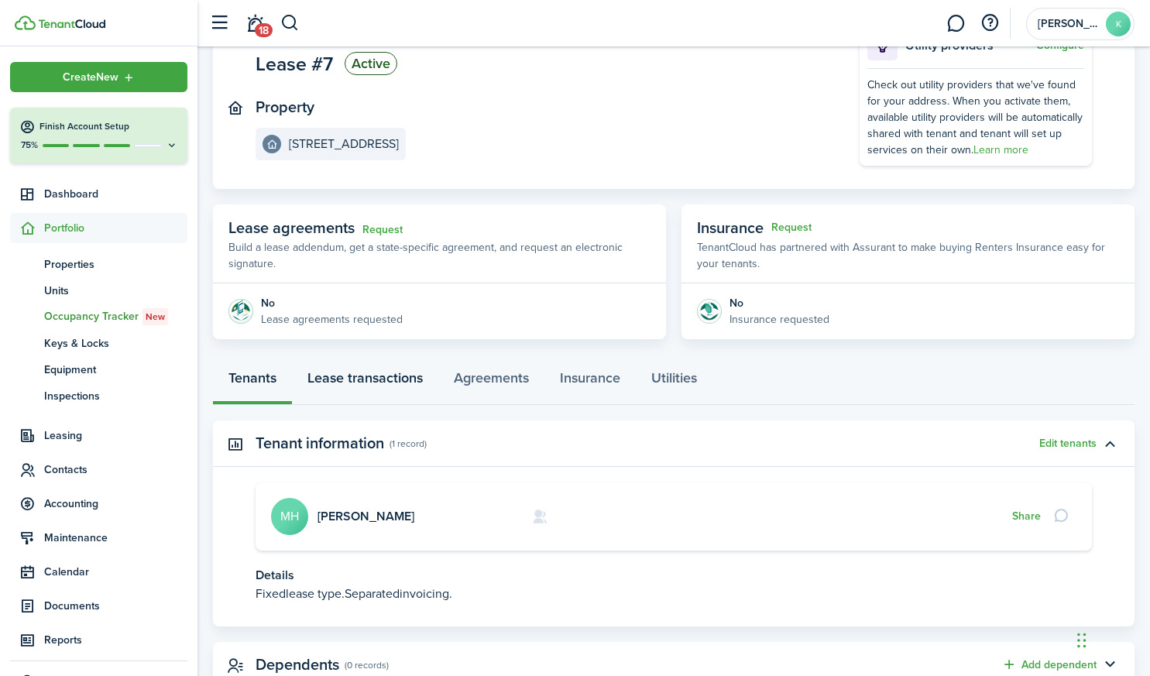
click at [405, 371] on link "Lease transactions" at bounding box center [365, 382] width 146 height 46
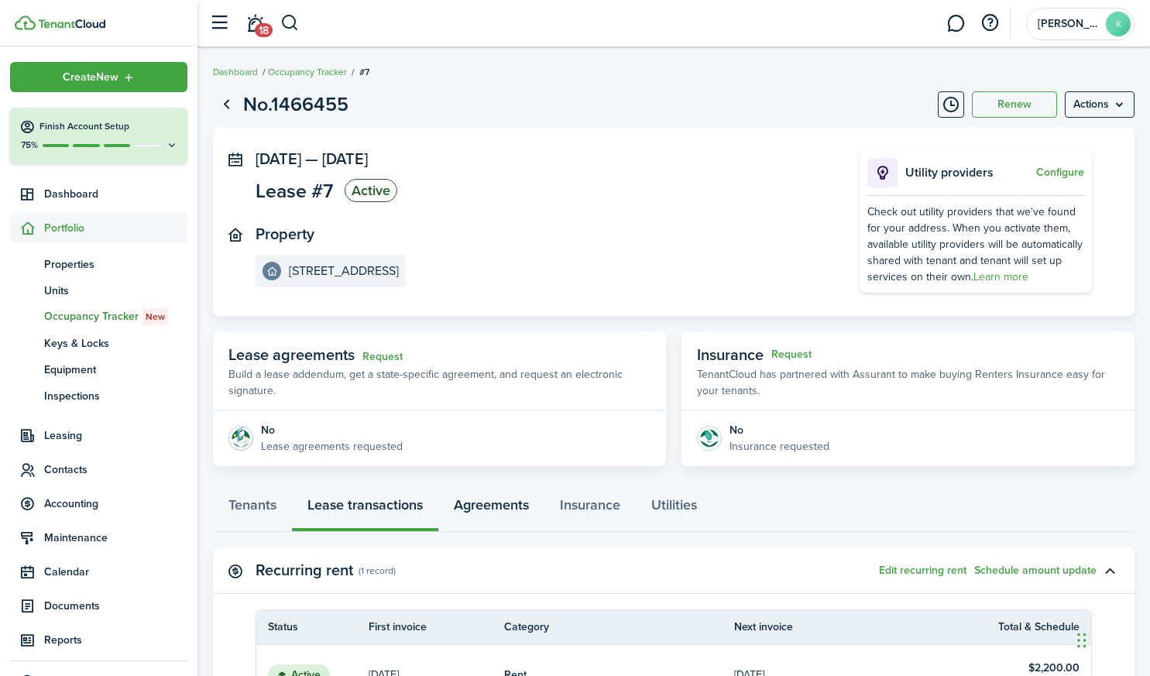
click at [496, 507] on link "Agreements" at bounding box center [491, 509] width 106 height 46
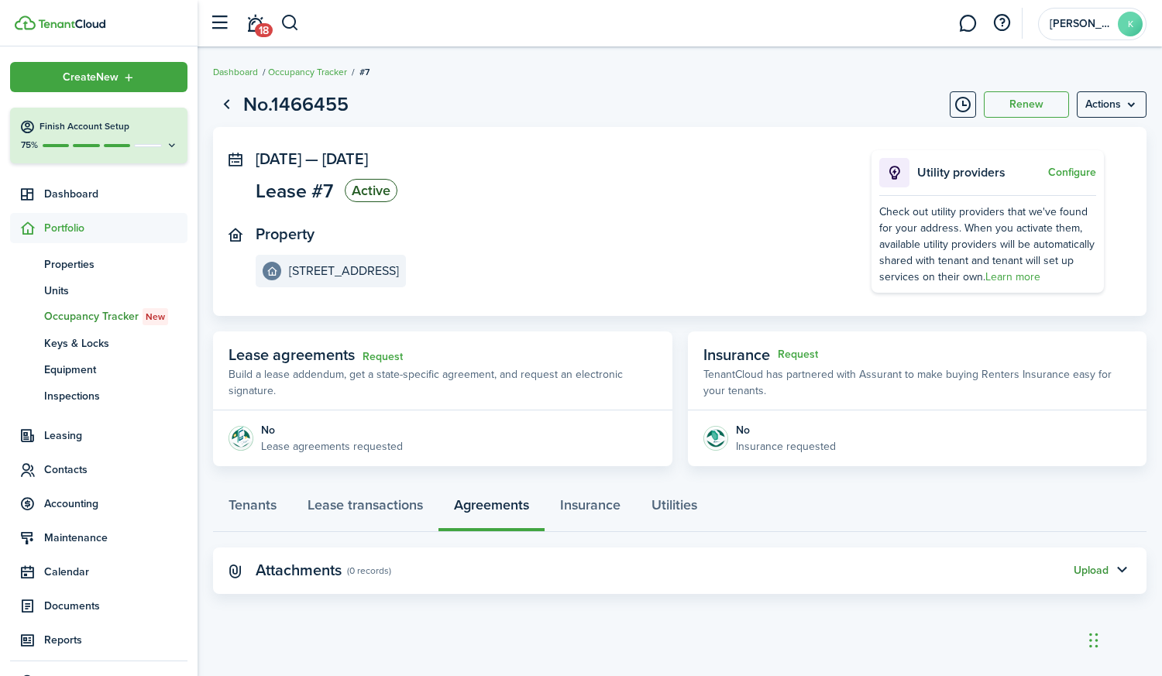
click at [1088, 568] on button "Upload" at bounding box center [1090, 571] width 35 height 12
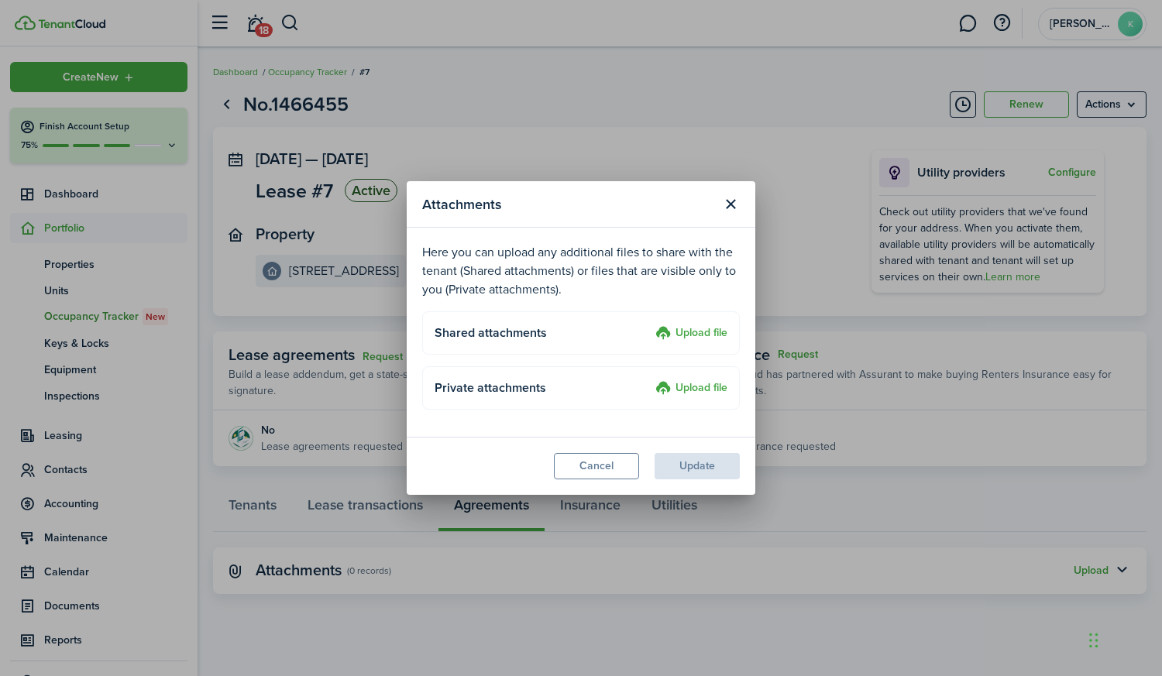
click at [702, 382] on label "Upload file" at bounding box center [691, 388] width 72 height 19
click at [650, 379] on input "Upload file" at bounding box center [650, 379] width 0 height 0
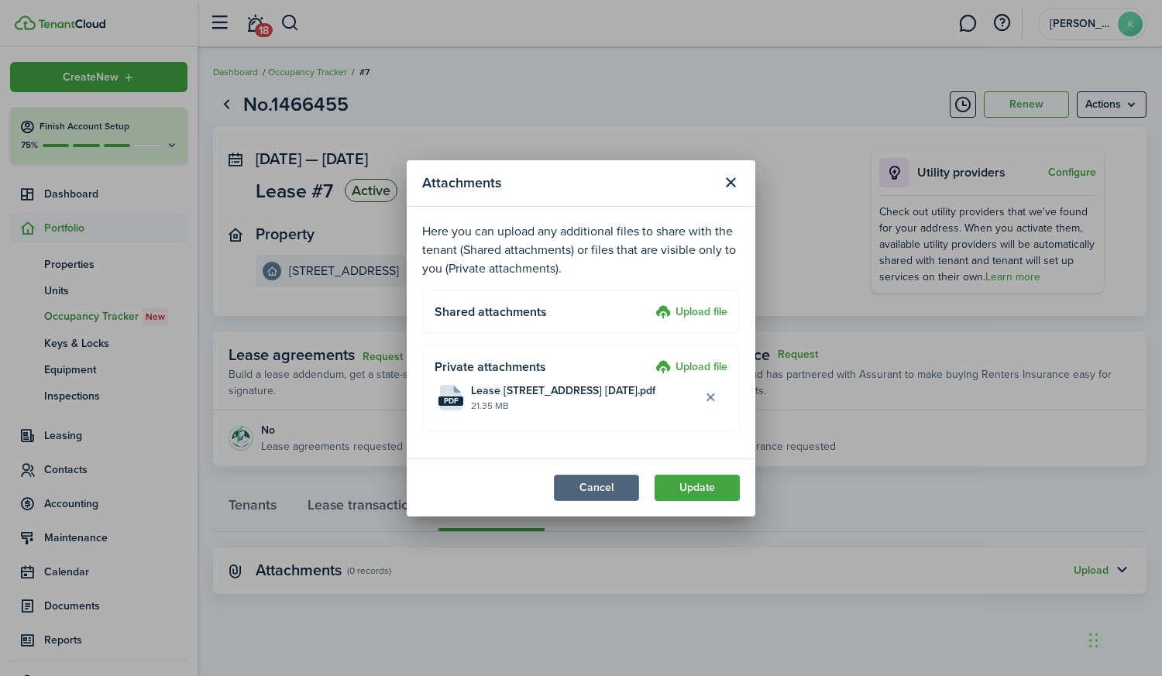
click at [582, 489] on button "Cancel" at bounding box center [596, 488] width 85 height 26
